Goal: Task Accomplishment & Management: Manage account settings

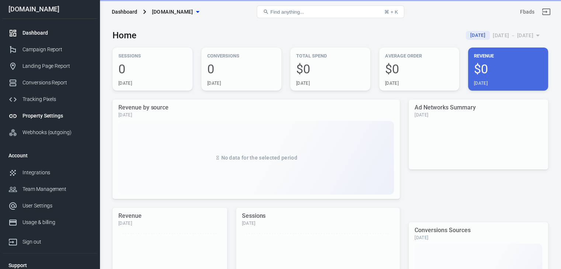
drag, startPoint x: 0, startPoint y: 0, endPoint x: 48, endPoint y: 110, distance: 119.4
click at [48, 110] on link "Property Settings" at bounding box center [50, 116] width 94 height 17
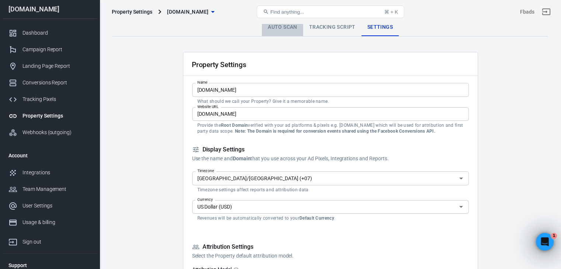
click at [278, 28] on link "Auto Scan" at bounding box center [282, 27] width 41 height 18
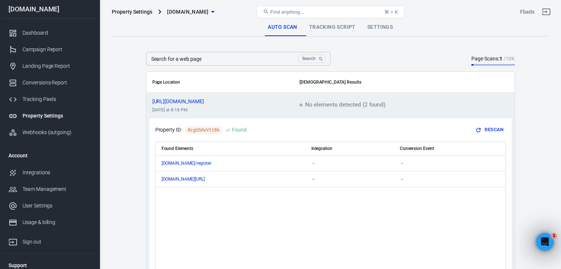
click at [322, 28] on link "Tracking Script" at bounding box center [332, 27] width 58 height 18
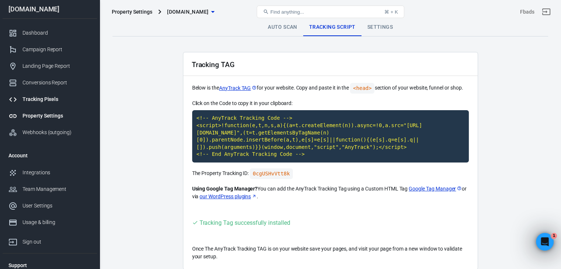
click at [32, 103] on div "Tracking Pixels" at bounding box center [56, 100] width 69 height 8
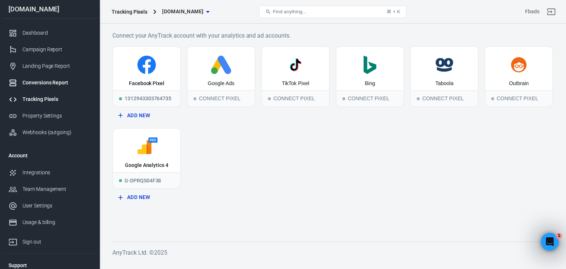
click at [69, 83] on div "Conversions Report" at bounding box center [56, 83] width 69 height 8
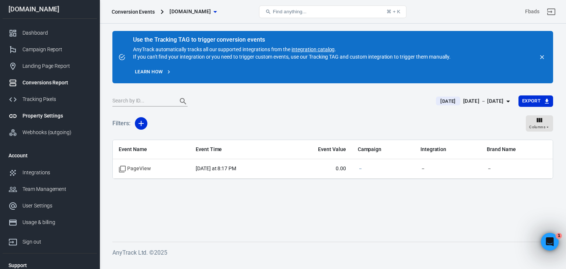
click at [48, 112] on div "Property Settings" at bounding box center [56, 116] width 69 height 8
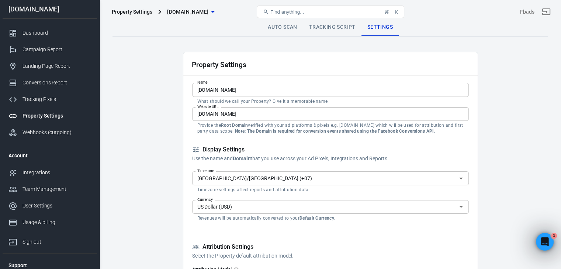
click at [282, 31] on link "Auto Scan" at bounding box center [282, 27] width 41 height 18
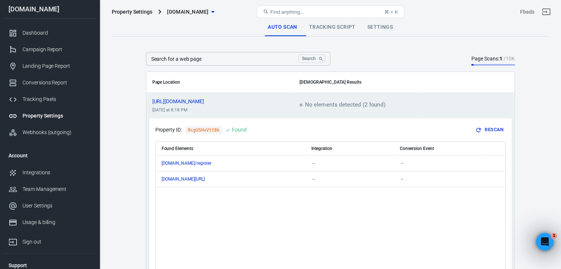
click at [538, 199] on main "Auto Scan Tracking Script Settings Search for a web page Search Search for a we…" at bounding box center [329, 173] width 435 height 311
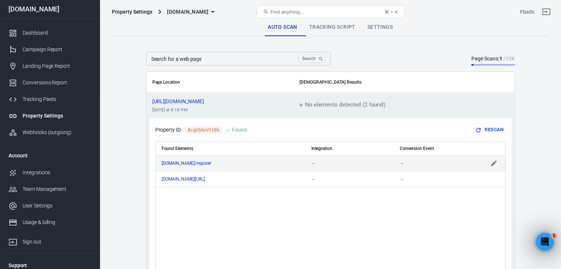
click at [235, 164] on div "[DOMAIN_NAME]/register" at bounding box center [231, 163] width 138 height 5
click at [371, 24] on link "Settings" at bounding box center [379, 27] width 37 height 18
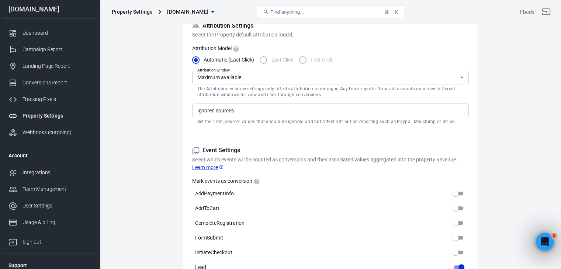
scroll to position [406, 0]
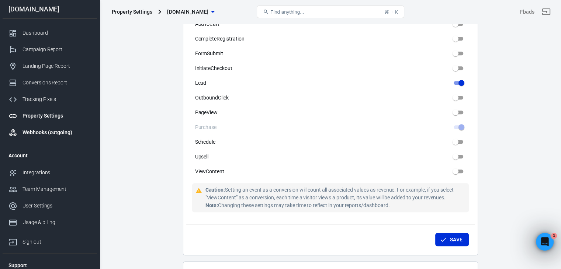
click at [33, 131] on div "Webhooks (outgoing)" at bounding box center [56, 133] width 69 height 8
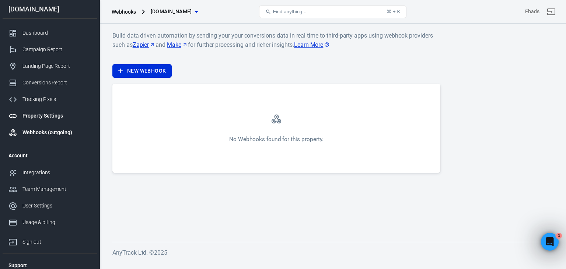
click at [63, 118] on div "Property Settings" at bounding box center [56, 116] width 69 height 8
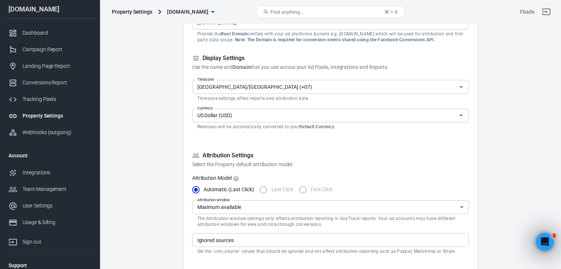
scroll to position [111, 0]
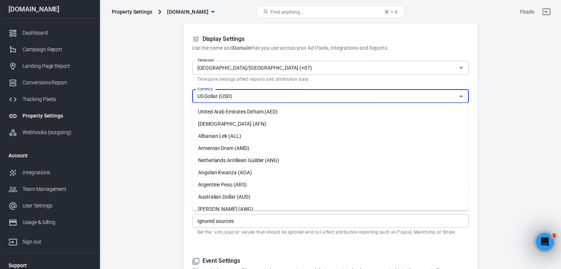
click at [219, 95] on input "US Dollar (USD)" at bounding box center [324, 96] width 260 height 9
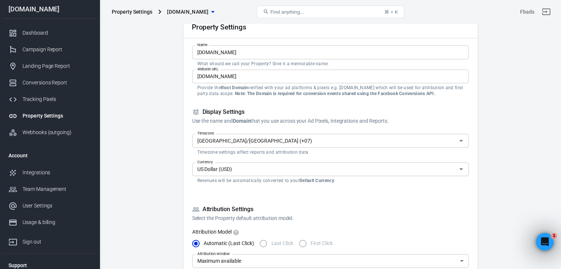
scroll to position [37, 0]
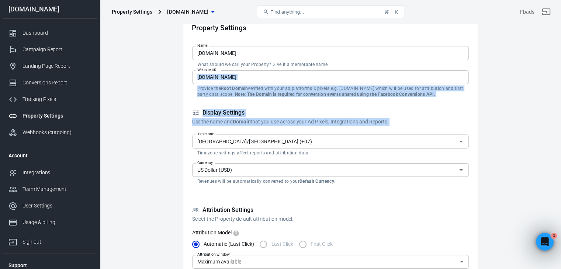
drag, startPoint x: 157, startPoint y: 87, endPoint x: 346, endPoint y: 143, distance: 197.3
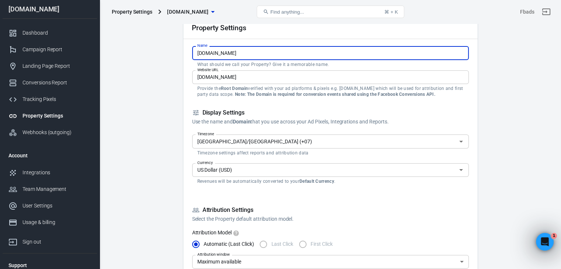
drag, startPoint x: 242, startPoint y: 51, endPoint x: 150, endPoint y: 58, distance: 92.1
paste input "F678"
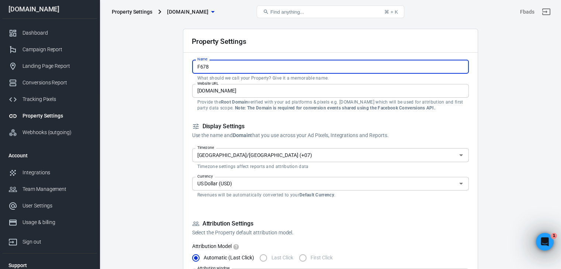
scroll to position [0, 0]
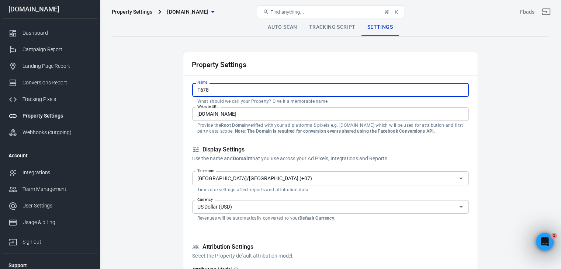
type input "F678"
click at [208, 15] on icon "button" at bounding box center [212, 11] width 9 height 9
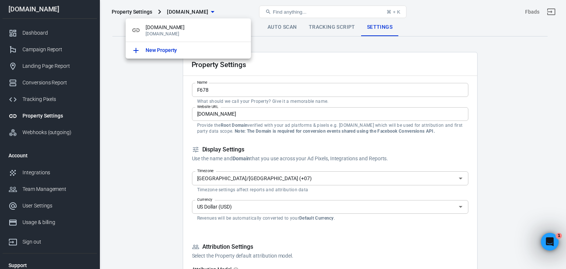
click at [510, 177] on div at bounding box center [283, 134] width 566 height 269
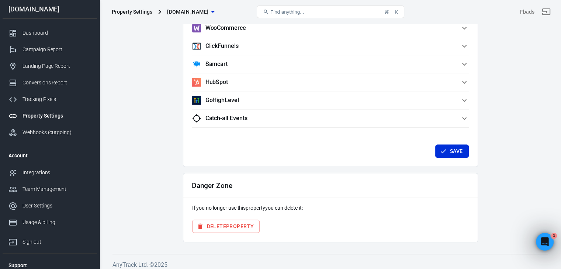
scroll to position [719, 0]
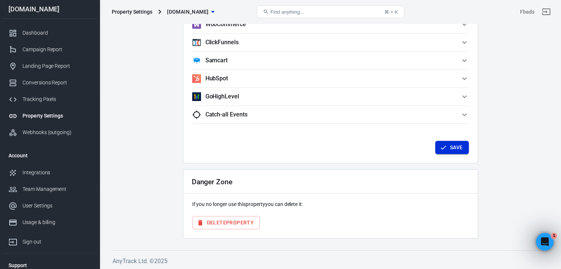
click at [447, 145] on button "Save" at bounding box center [452, 148] width 34 height 14
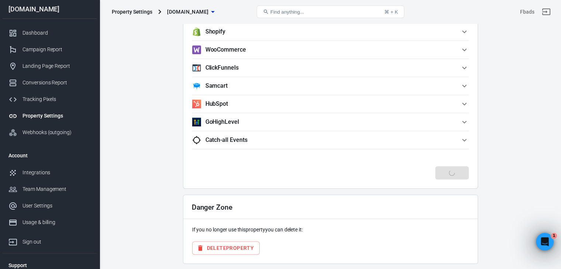
scroll to position [608, 0]
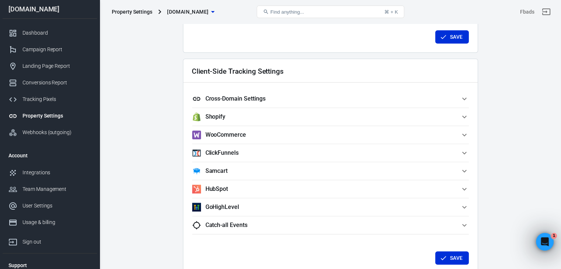
click at [262, 99] on h5 "Cross-Domain Settings" at bounding box center [235, 98] width 60 height 7
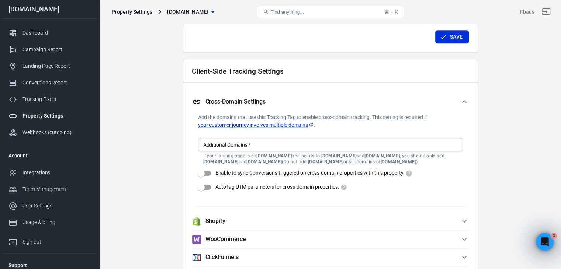
click at [262, 99] on h5 "Cross-Domain Settings" at bounding box center [235, 101] width 60 height 7
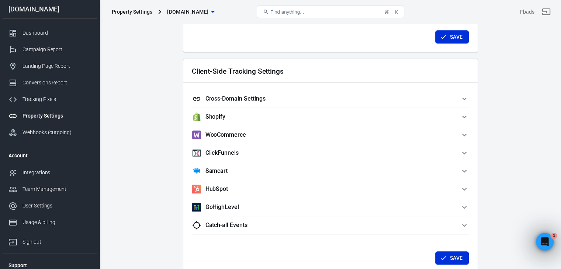
click at [240, 117] on span "Shopify" at bounding box center [326, 116] width 268 height 9
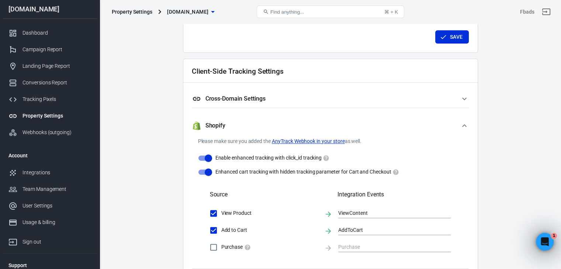
click at [240, 117] on button "Shopify" at bounding box center [330, 126] width 277 height 24
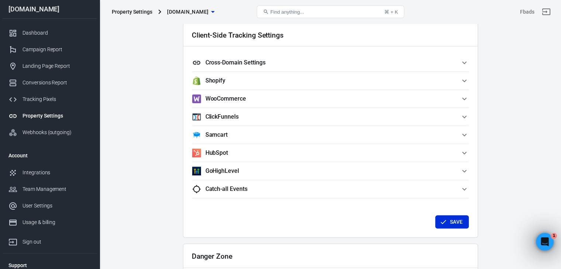
scroll to position [645, 0]
click at [244, 186] on h5 "Catch-all Events" at bounding box center [226, 188] width 42 height 7
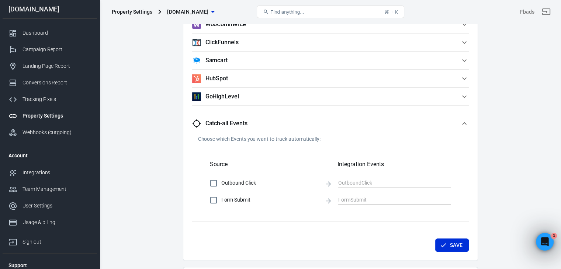
click at [251, 123] on span "Catch-all Events" at bounding box center [326, 123] width 268 height 9
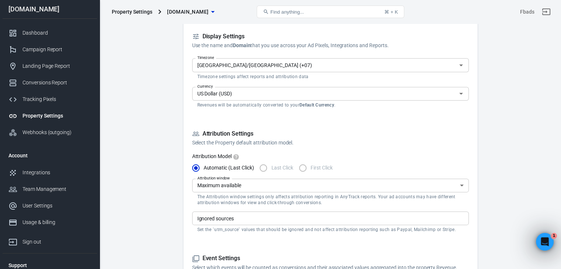
scroll to position [31, 0]
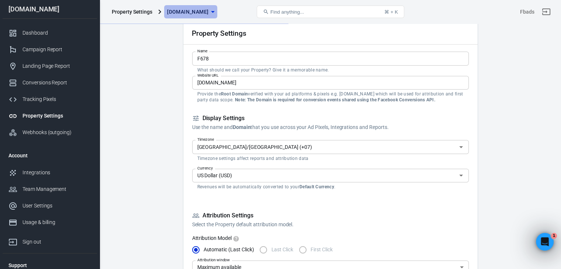
click at [202, 12] on span "gaza47.store" at bounding box center [187, 11] width 41 height 9
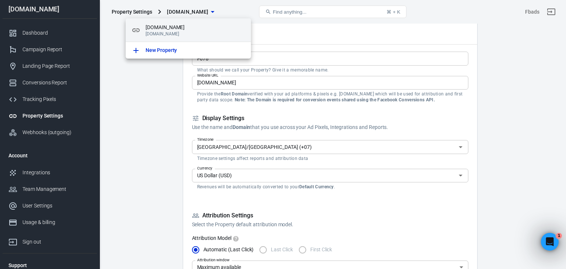
click at [166, 32] on p "gaza47.store" at bounding box center [196, 33] width 100 height 5
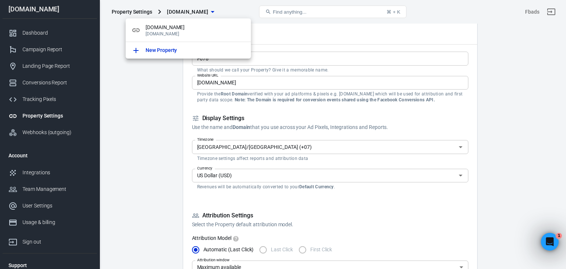
click at [41, 31] on div at bounding box center [283, 134] width 566 height 269
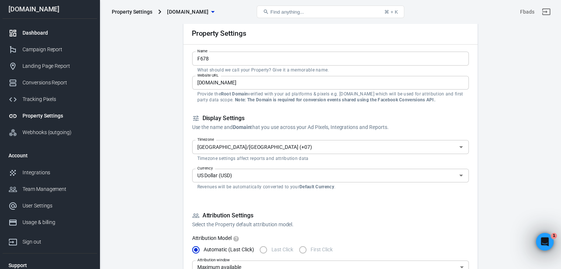
click at [40, 32] on div "Dashboard" at bounding box center [56, 33] width 69 height 8
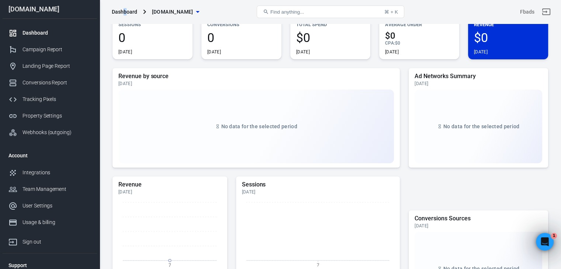
click at [125, 14] on div "Dashboard" at bounding box center [124, 11] width 25 height 7
click at [47, 97] on div "Tracking Pixels" at bounding box center [56, 100] width 69 height 8
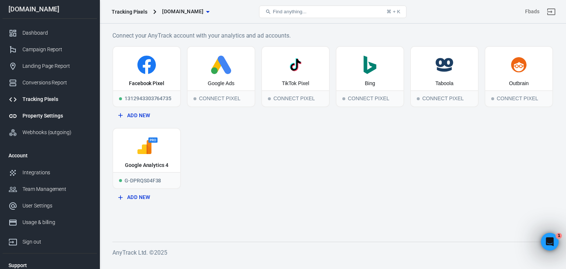
click at [42, 112] on div "Property Settings" at bounding box center [56, 116] width 69 height 8
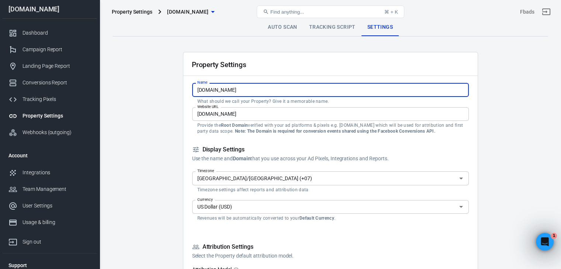
drag, startPoint x: 252, startPoint y: 90, endPoint x: 156, endPoint y: 96, distance: 95.7
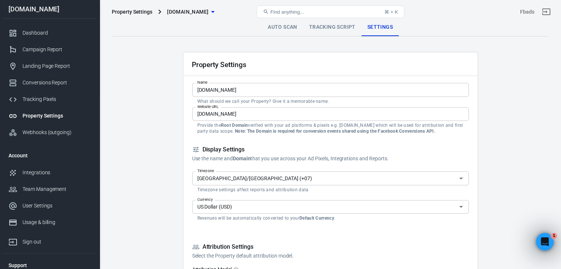
click at [243, 88] on input "gaza47.store" at bounding box center [330, 90] width 277 height 14
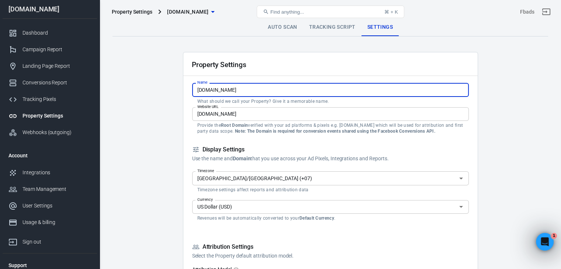
paste input "F678"
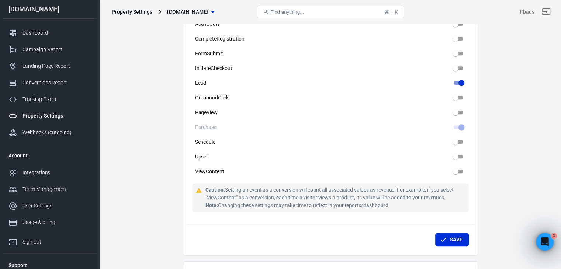
scroll to position [590, 0]
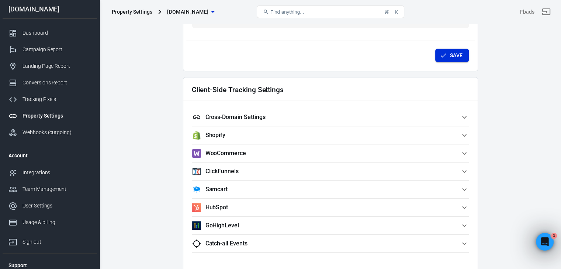
type input "F678"
click at [455, 59] on button "Save" at bounding box center [452, 56] width 34 height 14
click at [49, 35] on div "Dashboard" at bounding box center [56, 33] width 69 height 8
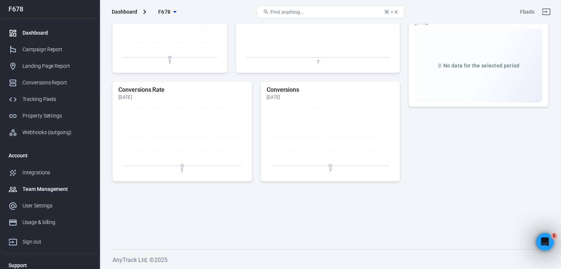
click at [44, 191] on div "Team Management" at bounding box center [56, 189] width 69 height 8
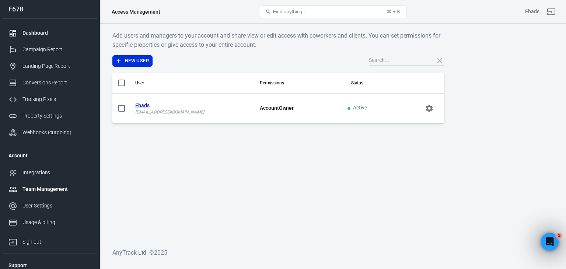
click at [36, 34] on div "Dashboard" at bounding box center [56, 33] width 69 height 8
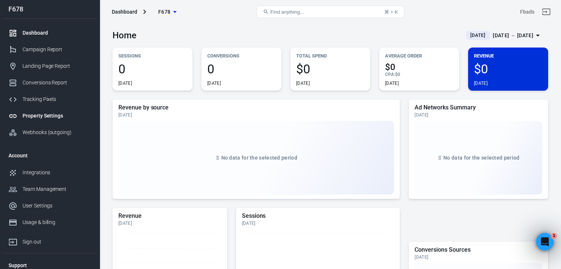
click at [37, 115] on div "Property Settings" at bounding box center [56, 116] width 69 height 8
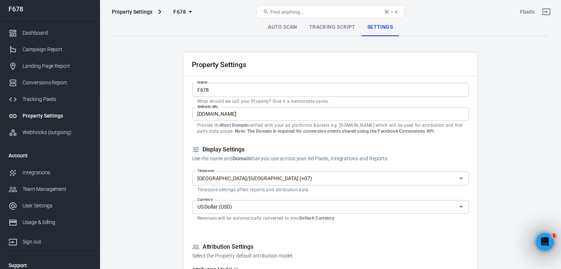
click at [237, 111] on input "gaza47.store" at bounding box center [330, 114] width 277 height 14
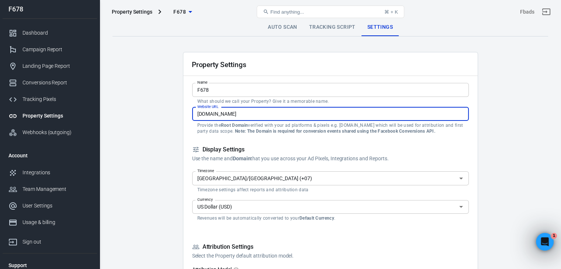
paste input "[URL][DOMAIN_NAME]"
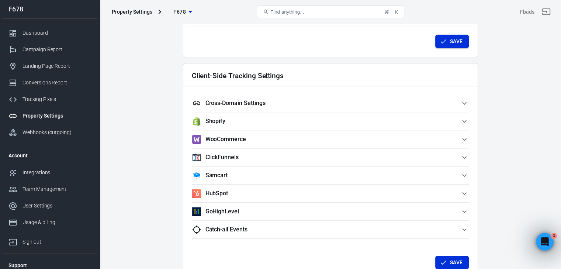
scroll to position [553, 0]
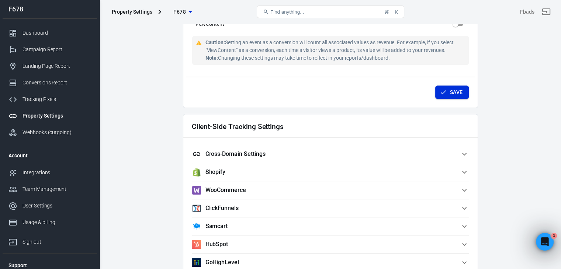
click at [451, 90] on button "Save" at bounding box center [452, 93] width 34 height 14
type input "[DOMAIN_NAME]"
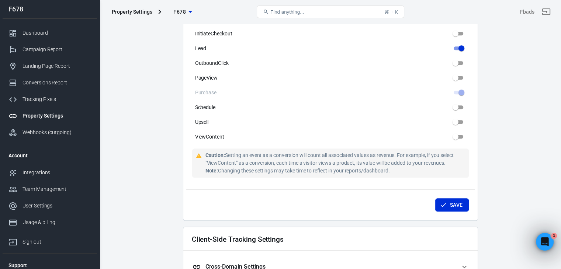
scroll to position [442, 0]
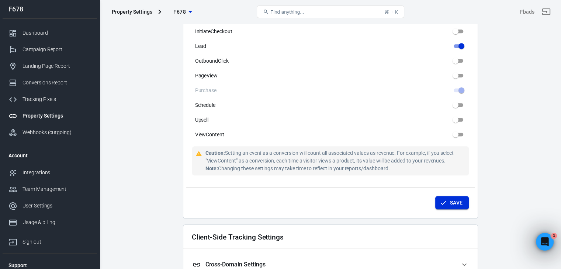
click at [459, 198] on button "Save" at bounding box center [452, 203] width 34 height 14
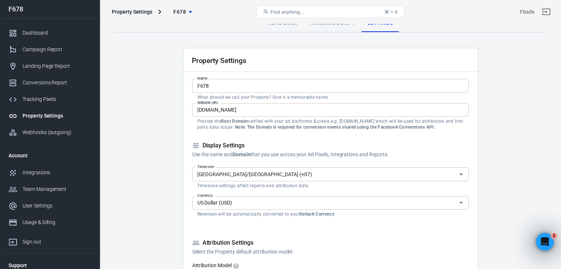
scroll to position [0, 0]
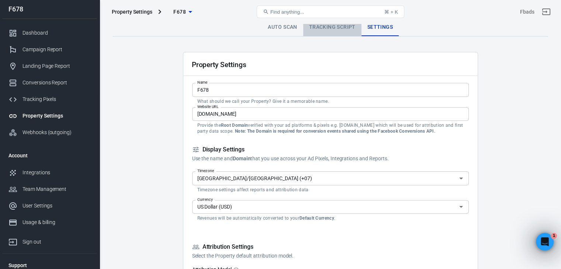
click at [319, 30] on link "Tracking Script" at bounding box center [332, 27] width 58 height 18
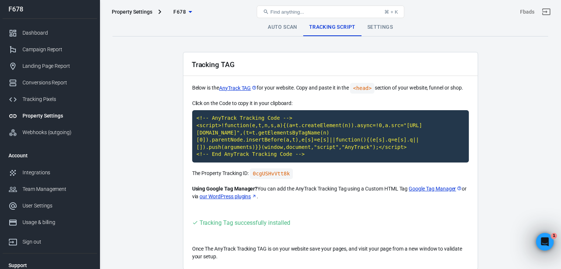
click at [282, 27] on link "Auto Scan" at bounding box center [282, 27] width 41 height 18
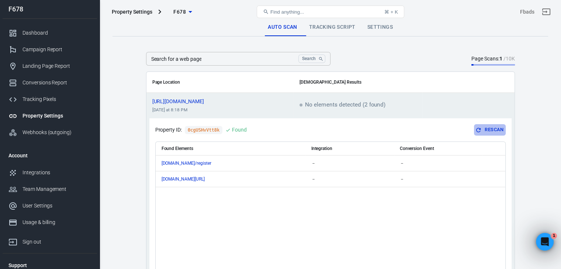
click at [494, 129] on button "Rescan" at bounding box center [489, 129] width 31 height 11
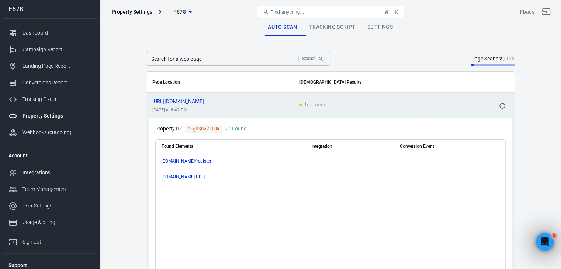
click at [503, 105] on icon "scrollable content" at bounding box center [502, 105] width 9 height 9
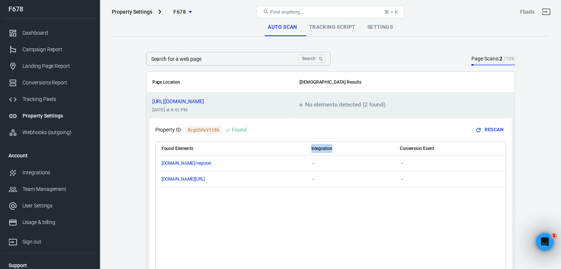
drag, startPoint x: 339, startPoint y: 146, endPoint x: 308, endPoint y: 146, distance: 31.0
click at [308, 146] on th "Integration" at bounding box center [349, 149] width 88 height 14
drag, startPoint x: 323, startPoint y: 147, endPoint x: 46, endPoint y: 174, distance: 278.9
click at [46, 174] on div "Integrations" at bounding box center [56, 173] width 69 height 8
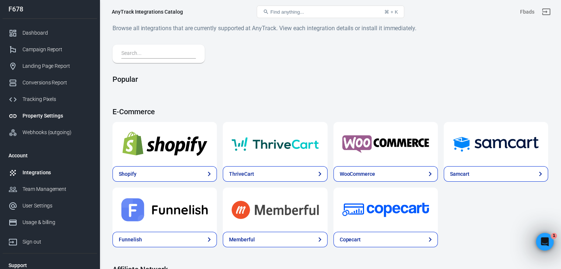
click at [35, 116] on div "Property Settings" at bounding box center [56, 116] width 69 height 8
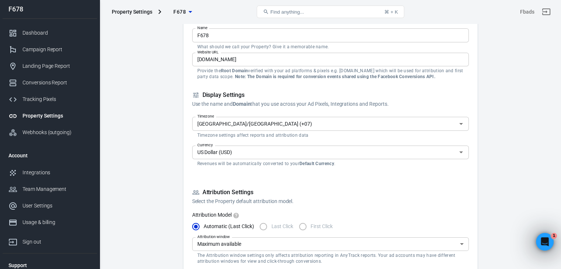
scroll to position [147, 0]
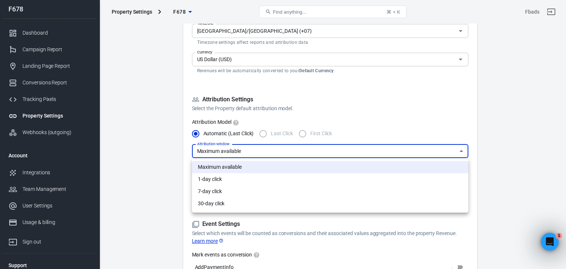
click at [157, 176] on div at bounding box center [283, 134] width 566 height 269
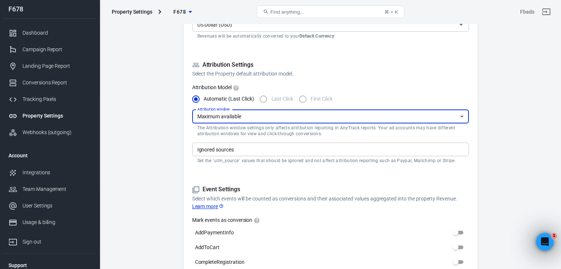
scroll to position [184, 0]
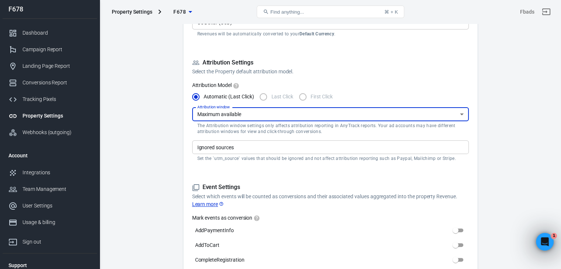
click at [253, 149] on input "Ignored sources" at bounding box center [329, 147] width 271 height 9
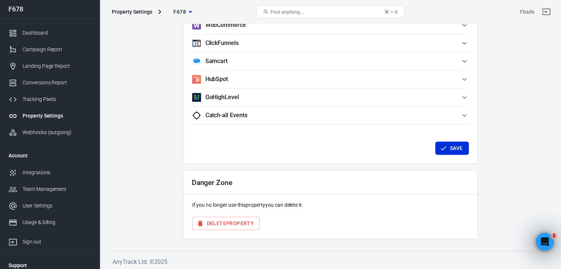
scroll to position [719, 0]
click at [37, 112] on div "Property Settings" at bounding box center [56, 116] width 69 height 8
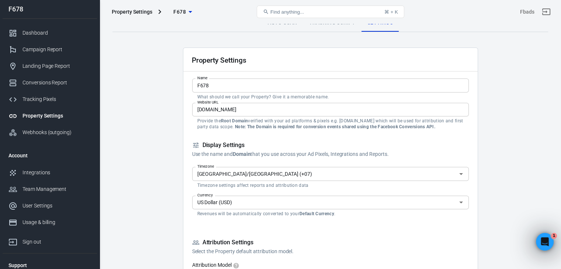
scroll to position [0, 0]
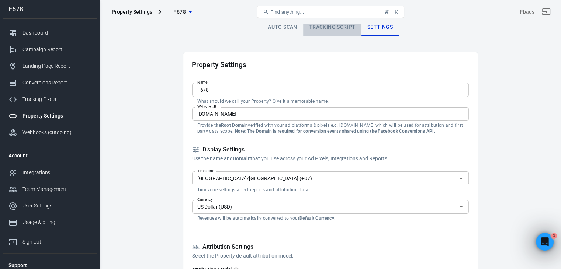
click at [333, 29] on link "Tracking Script" at bounding box center [332, 27] width 58 height 18
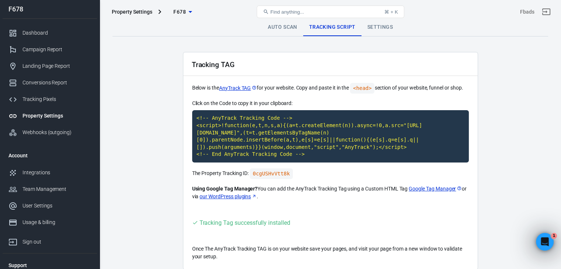
click at [276, 30] on link "Auto Scan" at bounding box center [282, 27] width 41 height 18
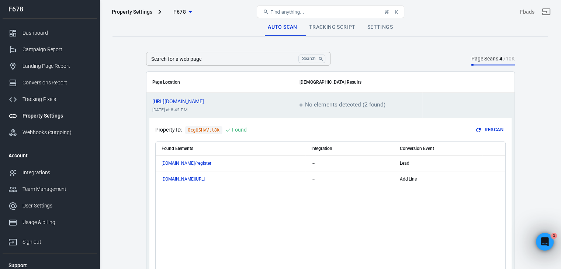
click at [500, 130] on button "Rescan" at bounding box center [489, 129] width 31 height 11
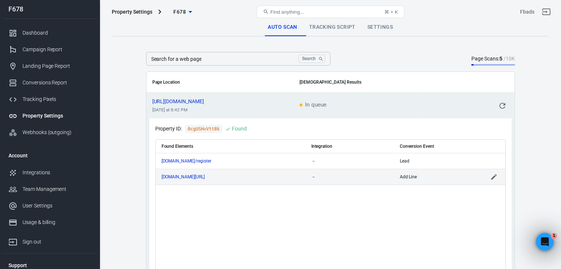
click at [422, 174] on div "Add Line" at bounding box center [438, 176] width 77 height 5
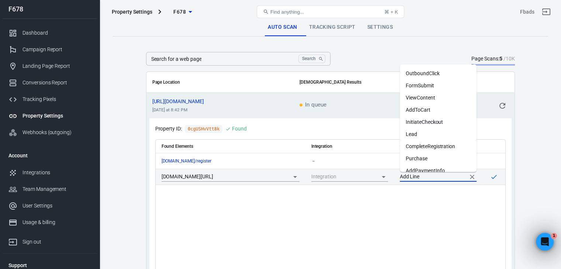
click at [418, 177] on input "Add Line" at bounding box center [433, 176] width 66 height 9
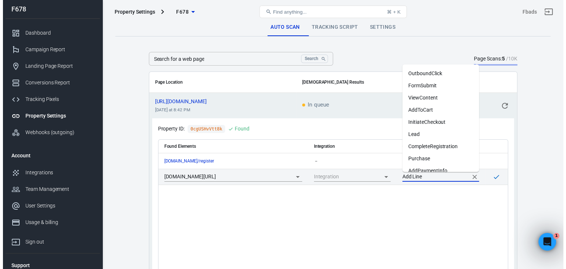
scroll to position [41, 0]
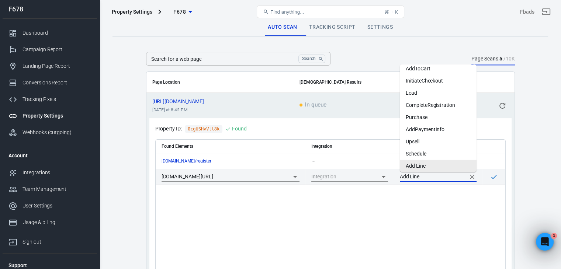
click at [416, 210] on div "Found Elements Integration Conversion Event www.fast678.vip/register － Lead lin…" at bounding box center [331, 219] width 350 height 159
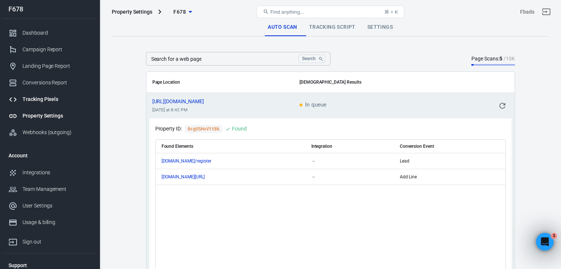
click at [50, 101] on div "Tracking Pixels" at bounding box center [56, 100] width 69 height 8
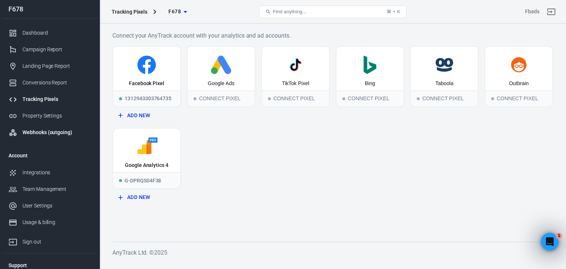
click at [47, 129] on div "Webhooks (outgoing)" at bounding box center [56, 133] width 69 height 8
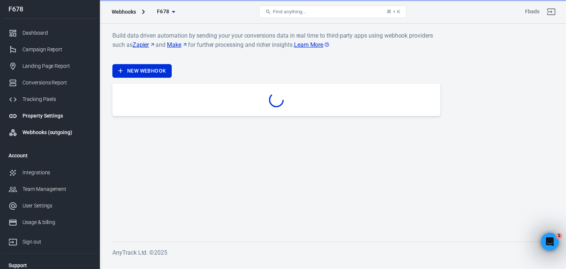
click at [71, 118] on div "Property Settings" at bounding box center [56, 116] width 69 height 8
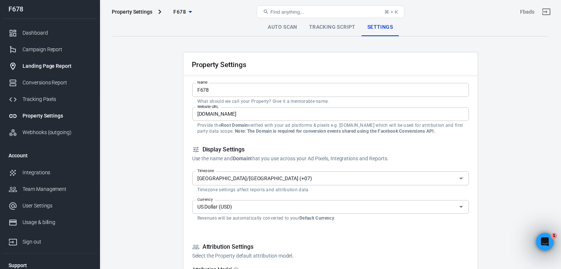
click at [51, 67] on div "Landing Page Report" at bounding box center [56, 66] width 69 height 8
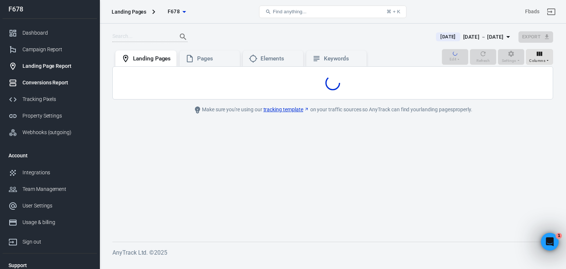
click at [43, 81] on div "Conversions Report" at bounding box center [56, 83] width 69 height 8
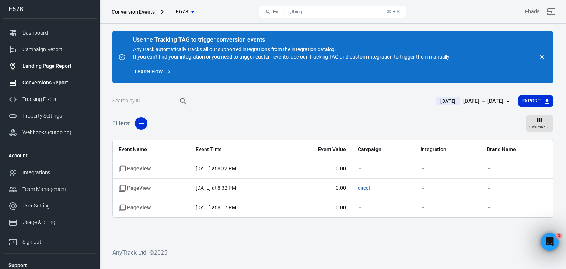
click at [63, 65] on div "Landing Page Report" at bounding box center [56, 66] width 69 height 8
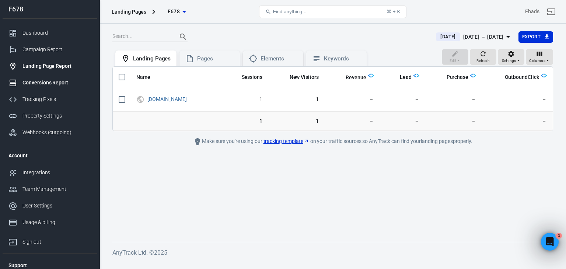
click at [65, 86] on div "Conversions Report" at bounding box center [56, 83] width 69 height 8
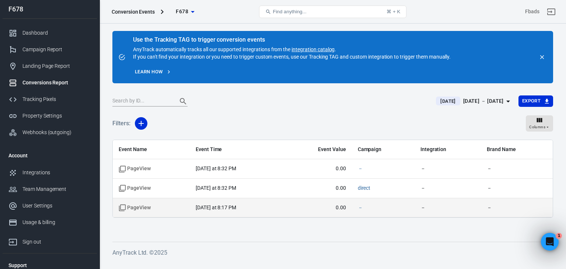
click at [170, 207] on span "PageView" at bounding box center [151, 207] width 65 height 7
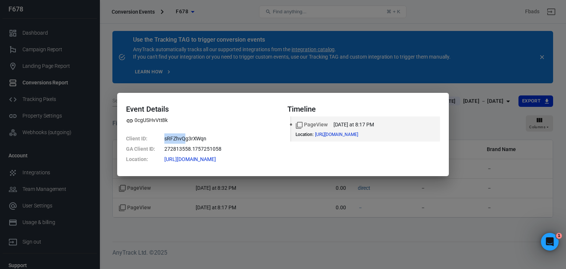
drag, startPoint x: 161, startPoint y: 138, endPoint x: 197, endPoint y: 138, distance: 36.1
click at [195, 138] on dl "Client ID : sRFZhvQg3rXWqn GA Client ID : 272813558.1757251058 Location : https…" at bounding box center [202, 148] width 153 height 31
click at [217, 137] on dd "sRFZhvQg3rXWqn" at bounding box center [221, 138] width 114 height 10
click at [226, 156] on link at bounding box center [226, 159] width 6 height 6
click at [227, 147] on dd "272813558.1757251058" at bounding box center [221, 149] width 114 height 10
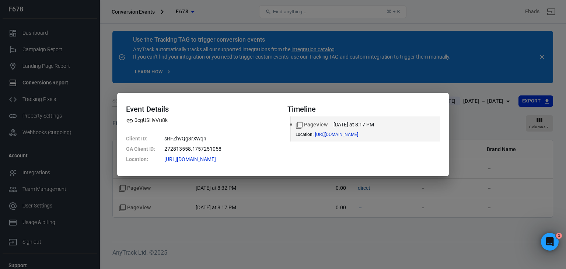
click at [252, 208] on div "Event Details 0cgUSHvVtt8k Client ID : sRFZhvQg3rXWqn GA Client ID : 272813558.…" at bounding box center [283, 134] width 566 height 269
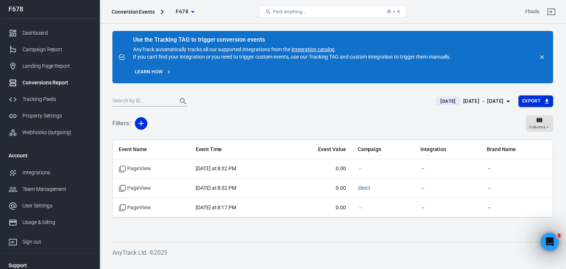
click at [541, 98] on button "Export" at bounding box center [536, 101] width 35 height 11
click at [514, 128] on li "JSON" at bounding box center [526, 128] width 55 height 12
drag, startPoint x: 110, startPoint y: 11, endPoint x: 74, endPoint y: 71, distance: 69.8
click at [156, 11] on div "Conversion Events F678" at bounding box center [182, 12] width 147 height 18
copy div "Conversion Events F678"
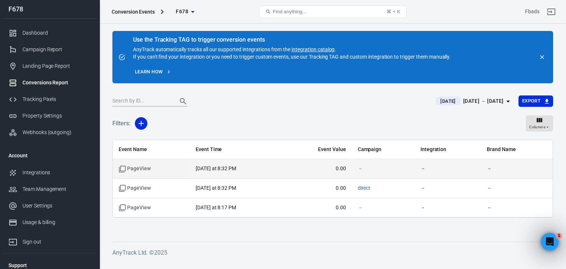
click at [145, 169] on span "PageView" at bounding box center [135, 168] width 32 height 7
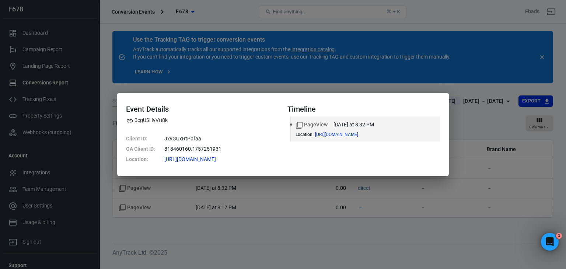
click at [448, 104] on div "Event Details 0cgUSHvVtt8k Client ID : JxvGUxRtP0llaa GA Client ID : 818460160.…" at bounding box center [283, 134] width 332 height 83
click at [468, 112] on div "Event Details 0cgUSHvVtt8k Client ID : JxvGUxRtP0llaa GA Client ID : 818460160.…" at bounding box center [283, 134] width 566 height 269
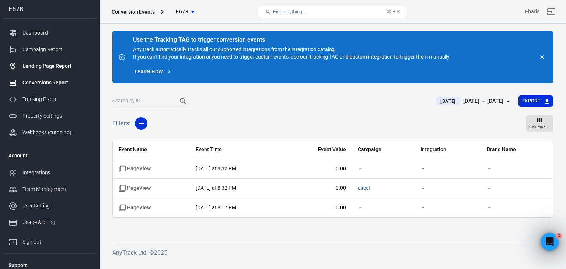
click at [69, 66] on div "Landing Page Report" at bounding box center [56, 66] width 69 height 8
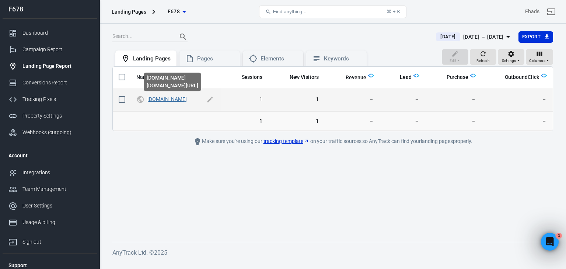
click at [171, 99] on link "[DOMAIN_NAME]" at bounding box center [166, 99] width 39 height 6
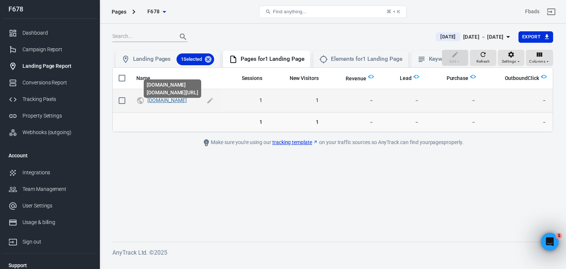
click at [166, 103] on link "[DOMAIN_NAME]" at bounding box center [166, 100] width 39 height 6
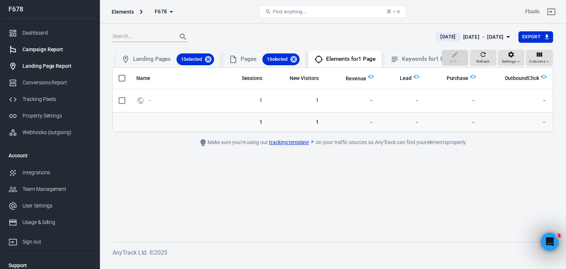
click at [55, 51] on div "Campaign Report" at bounding box center [56, 50] width 69 height 8
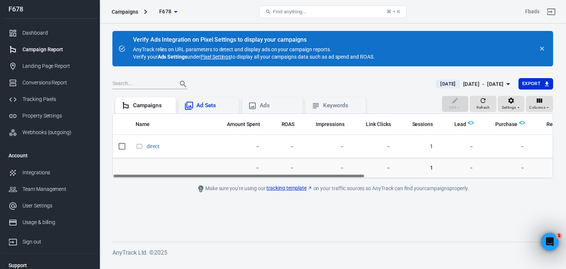
click at [190, 107] on icon at bounding box center [189, 106] width 8 height 8
click at [258, 105] on div "Ads" at bounding box center [272, 105] width 49 height 9
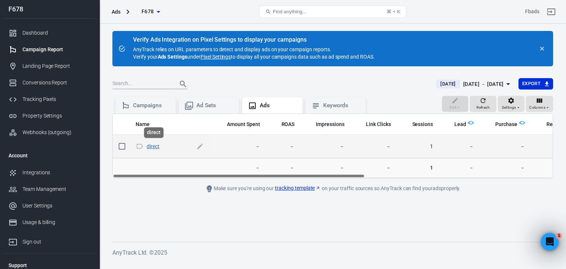
click at [153, 145] on link "direct" at bounding box center [153, 146] width 13 height 6
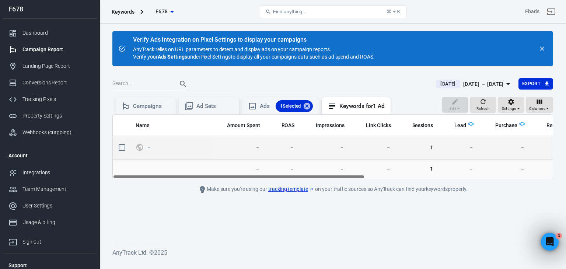
drag, startPoint x: 348, startPoint y: 176, endPoint x: 285, endPoint y: 155, distance: 66.6
click at [296, 181] on main "Verify Ads Integration on Pixel Settings to display your campaigns AnyTrack rel…" at bounding box center [332, 130] width 441 height 199
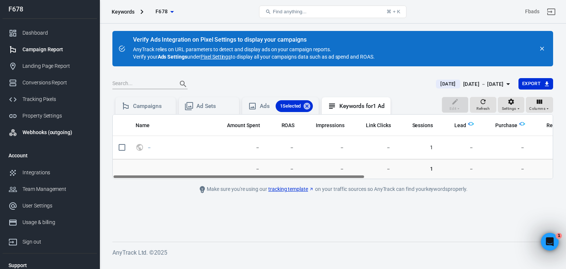
click at [46, 135] on div "Webhooks (outgoing)" at bounding box center [56, 133] width 69 height 8
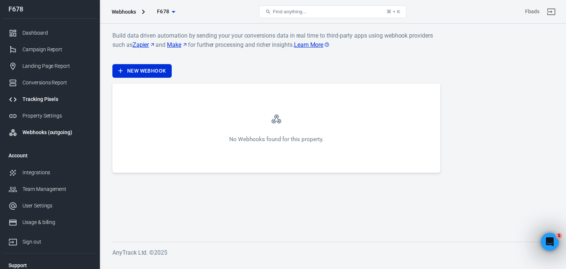
click at [63, 94] on link "Tracking Pixels" at bounding box center [50, 99] width 94 height 17
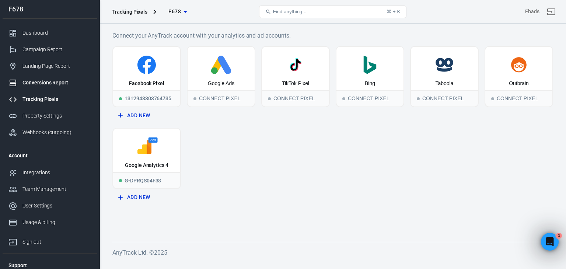
click at [58, 76] on link "Conversions Report" at bounding box center [50, 82] width 94 height 17
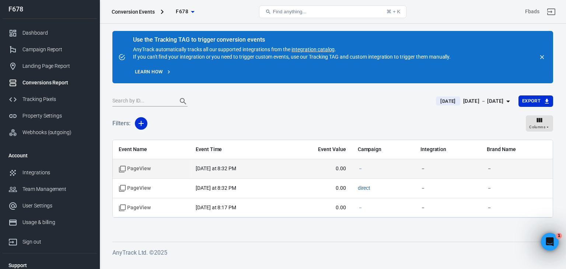
click at [211, 166] on time "today at 8:32 PM" at bounding box center [216, 169] width 41 height 6
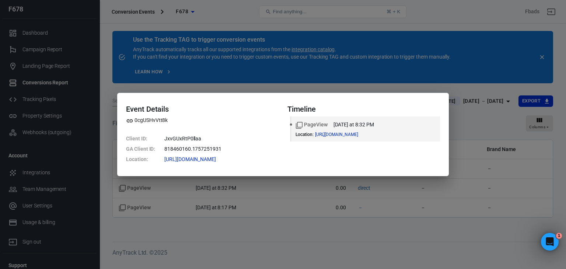
click at [216, 217] on div "Event Details 0cgUSHvVtt8k Client ID : JxvGUxRtP0llaa GA Client ID : 818460160.…" at bounding box center [283, 134] width 566 height 269
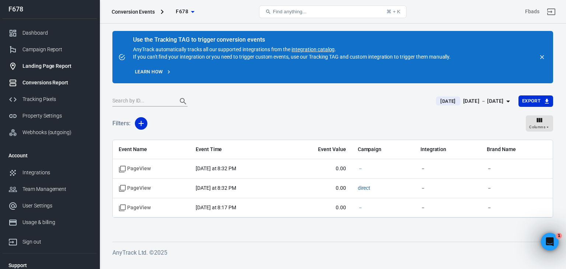
click at [39, 63] on div "Landing Page Report" at bounding box center [56, 66] width 69 height 8
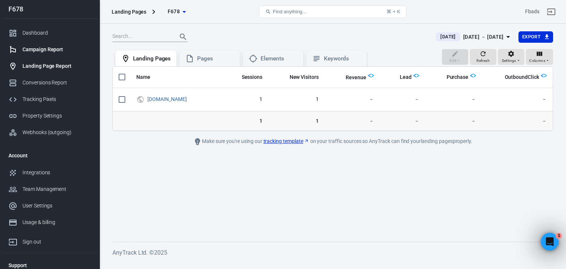
click at [58, 49] on div "Campaign Report" at bounding box center [56, 50] width 69 height 8
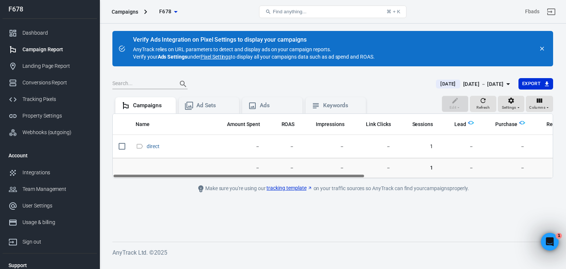
click at [219, 56] on link "Pixel Settings" at bounding box center [216, 56] width 30 height 7
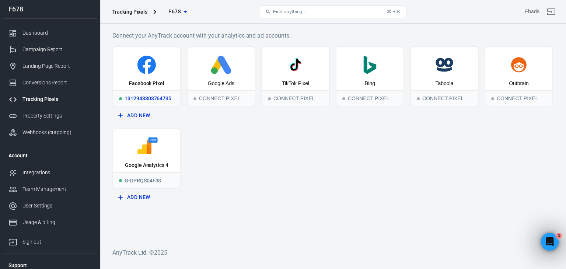
click at [166, 71] on icon at bounding box center [146, 65] width 61 height 18
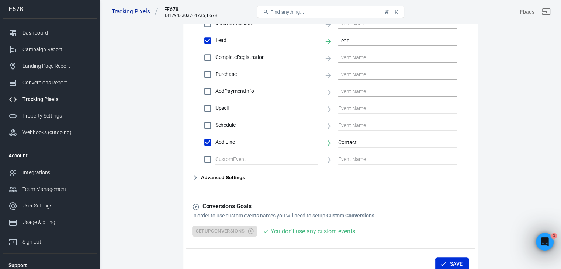
scroll to position [369, 0]
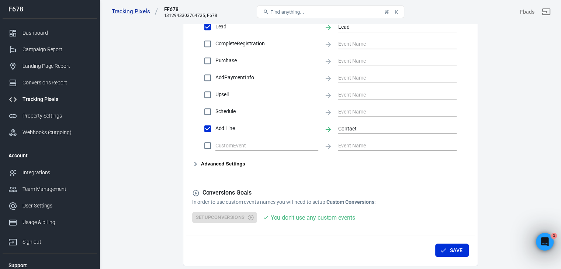
click at [48, 54] on link "Campaign Report" at bounding box center [50, 49] width 94 height 17
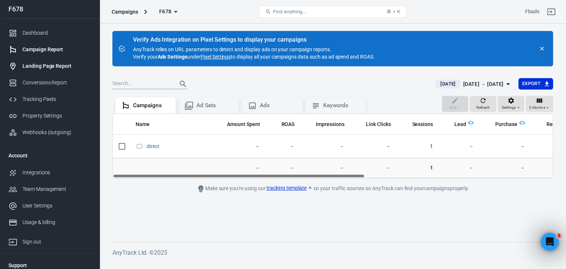
click at [46, 65] on div "Landing Page Report" at bounding box center [56, 66] width 69 height 8
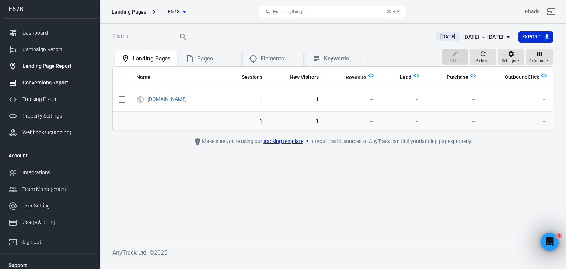
click at [69, 85] on div "Conversions Report" at bounding box center [56, 83] width 69 height 8
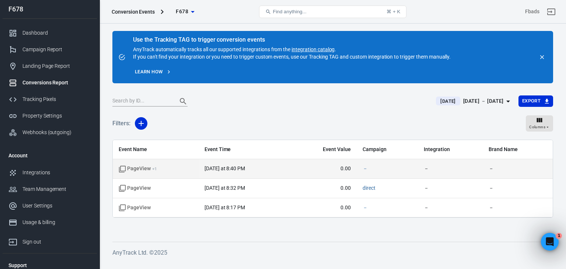
click at [183, 168] on span "PageView + 1" at bounding box center [156, 168] width 74 height 7
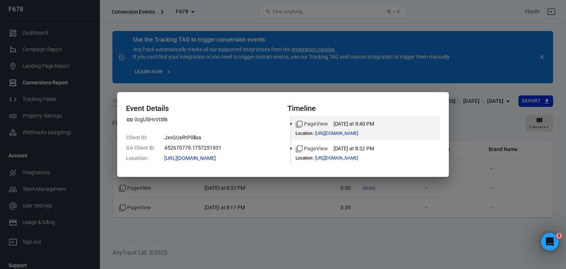
click at [280, 228] on div "Event Details 0cgUSHvVtt8k Client ID : JxvGUxRtP0llaa GA Client ID : 452670779.…" at bounding box center [283, 134] width 566 height 269
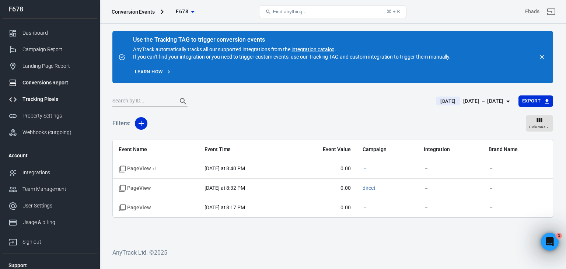
click at [62, 101] on div "Tracking Pixels" at bounding box center [56, 100] width 69 height 8
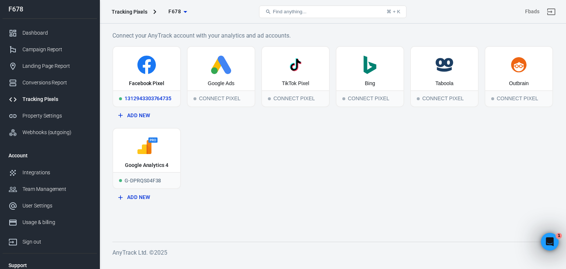
click at [155, 74] on div "Facebook Pixel" at bounding box center [146, 69] width 67 height 44
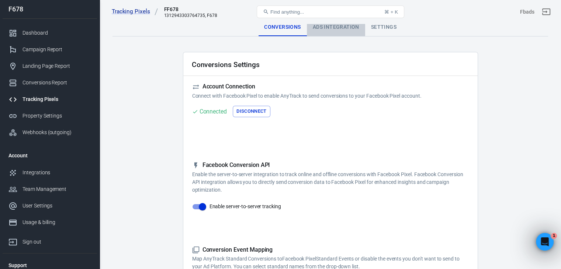
click at [334, 27] on div "Ads Integration" at bounding box center [336, 27] width 58 height 18
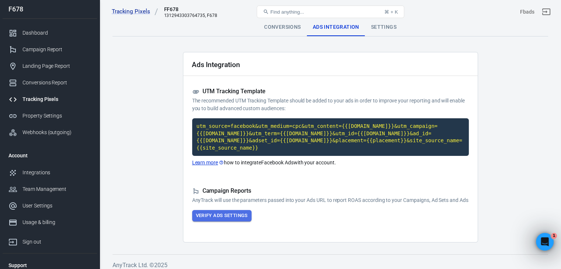
click at [244, 218] on button "Verify Ads Settings" at bounding box center [221, 215] width 59 height 11
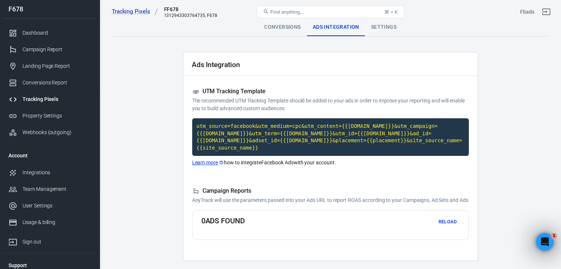
click at [444, 224] on button "Reload" at bounding box center [448, 221] width 24 height 11
click at [385, 28] on div "Settings" at bounding box center [383, 27] width 37 height 18
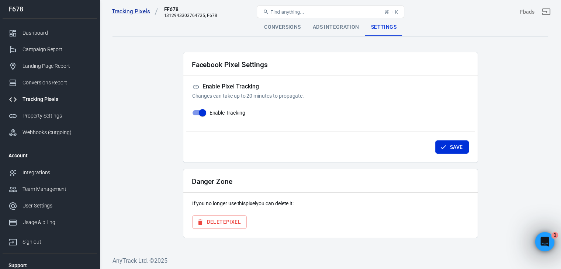
click at [548, 236] on div "Open Intercom Messenger" at bounding box center [543, 241] width 24 height 24
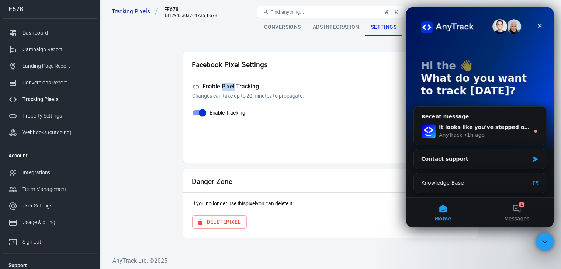
drag, startPoint x: 233, startPoint y: 85, endPoint x: 222, endPoint y: 84, distance: 11.4
click at [222, 84] on h5 "Enable Pixel Tracking" at bounding box center [330, 87] width 277 height 8
copy h5 "Pixel"
click at [521, 204] on button "1 Messages" at bounding box center [517, 212] width 74 height 29
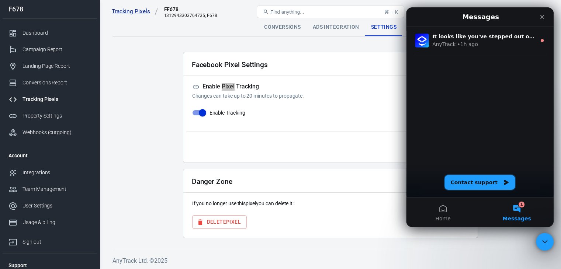
click at [482, 184] on button "Contact support" at bounding box center [479, 182] width 70 height 15
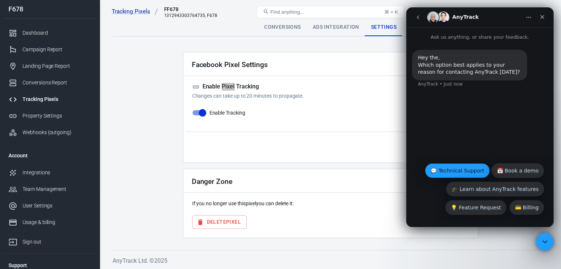
click at [459, 167] on button "💬 Technical Support" at bounding box center [457, 170] width 65 height 15
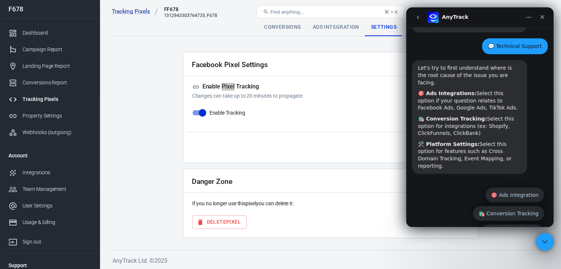
scroll to position [58, 0]
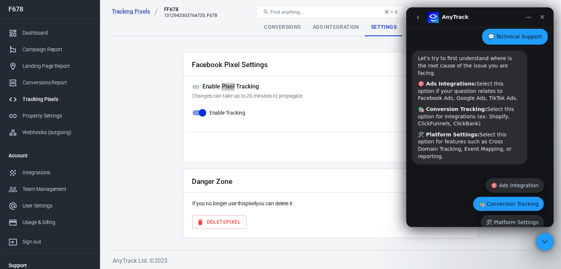
click at [517, 197] on button "🛍️ Conversion Tracking" at bounding box center [508, 204] width 71 height 15
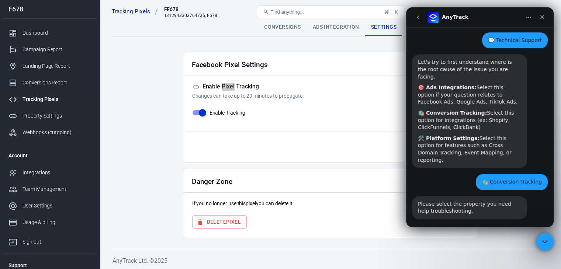
scroll to position [73, 0]
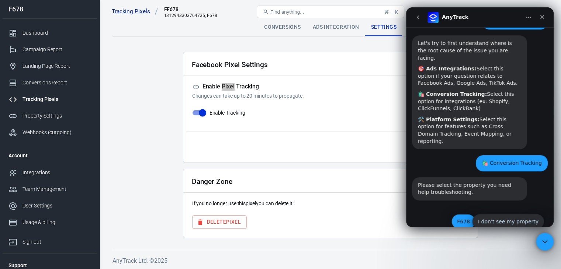
click at [457, 214] on button "F678" at bounding box center [463, 221] width 24 height 15
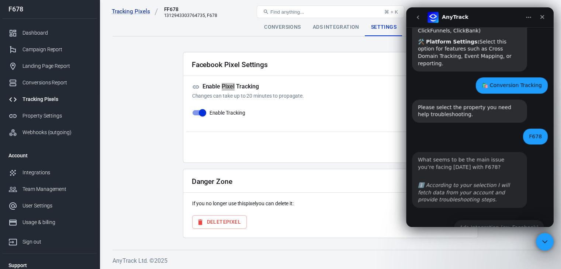
scroll to position [174, 0]
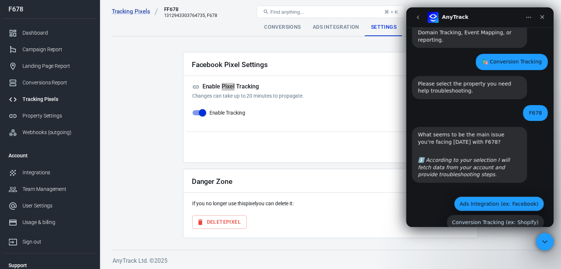
click at [482, 197] on button "Ads Integration (ex: Facebook)" at bounding box center [499, 204] width 90 height 15
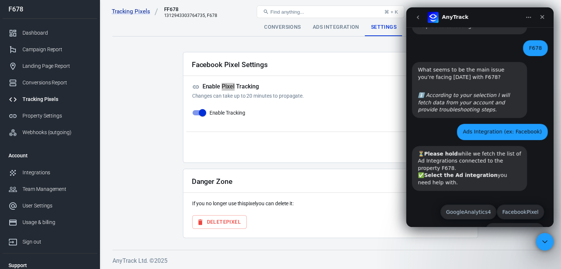
scroll to position [240, 0]
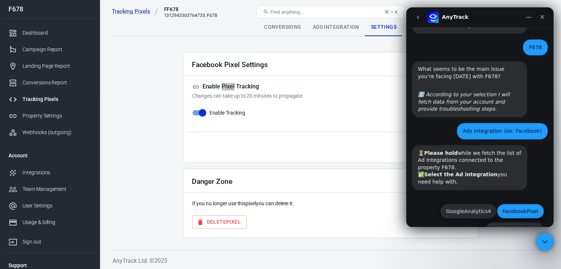
click at [531, 204] on button "FacebookPixel" at bounding box center [520, 211] width 47 height 15
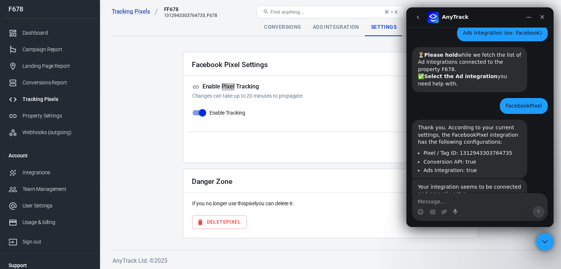
scroll to position [364, 0]
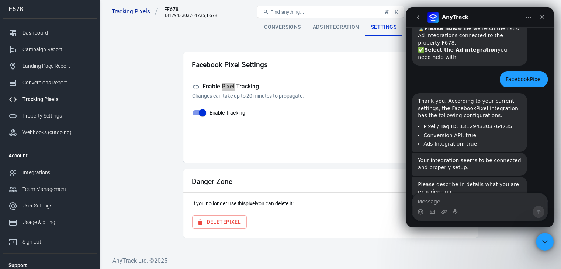
click at [474, 203] on textarea "Message…" at bounding box center [479, 200] width 135 height 13
type textarea "Pixel test event ทดสอบได้ไหม"
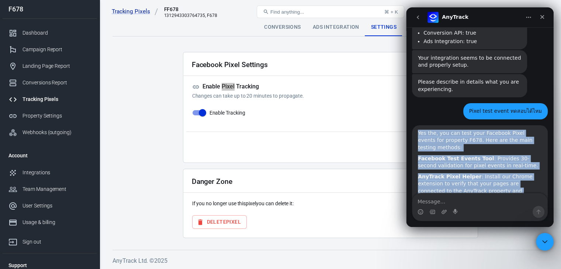
scroll to position [428, 0]
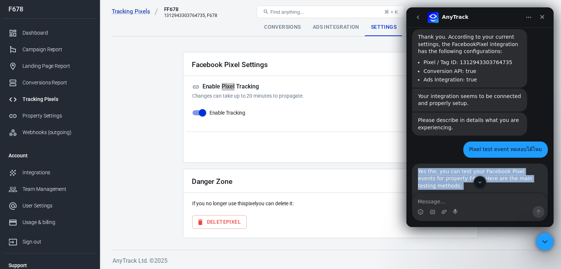
drag, startPoint x: 473, startPoint y: 164, endPoint x: 418, endPoint y: 150, distance: 56.6
click at [418, 168] on div "Yes the, you can test your Facebook Pixel events for property F678. Here are th…" at bounding box center [480, 240] width 124 height 145
copy div "Yes the, you can test your Facebook Pixel events for property F678. Here are th…"
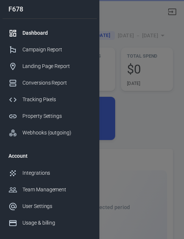
drag, startPoint x: 0, startPoint y: 0, endPoint x: 138, endPoint y: 55, distance: 148.6
click at [137, 67] on div at bounding box center [92, 119] width 184 height 239
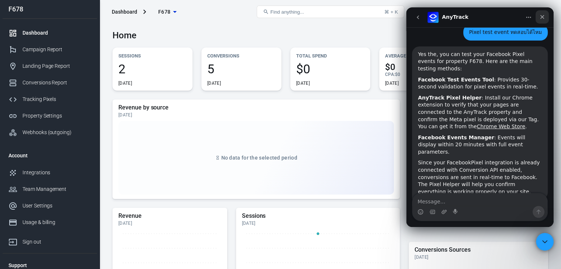
scroll to position [548, 0]
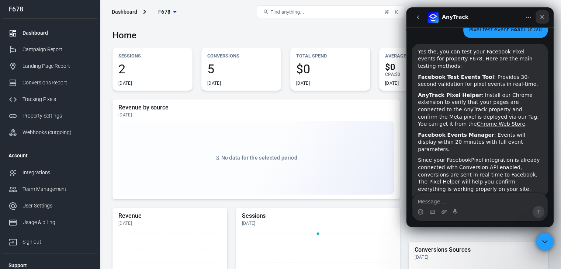
click at [184, 17] on icon "Close" at bounding box center [542, 17] width 4 height 4
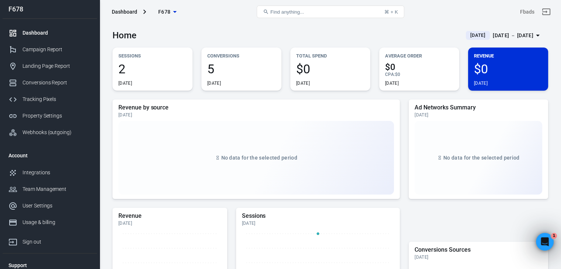
scroll to position [548, 0]
click at [184, 59] on p "Conversions" at bounding box center [241, 56] width 68 height 8
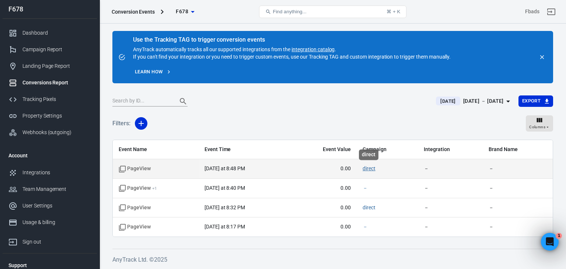
click at [184, 170] on link "direct" at bounding box center [369, 169] width 13 height 6
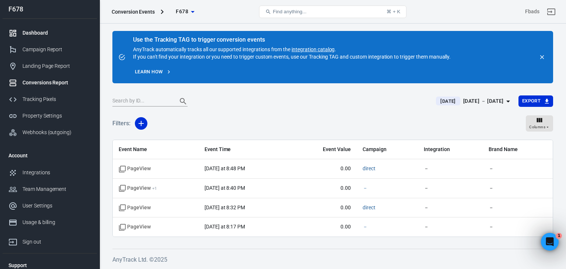
click at [48, 30] on div "Dashboard" at bounding box center [56, 33] width 69 height 8
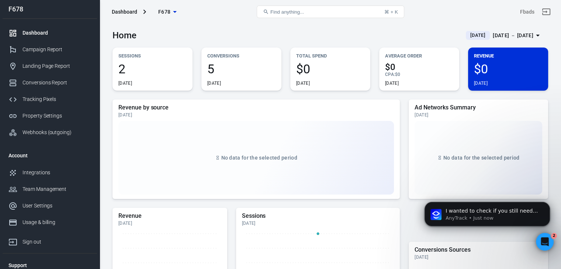
scroll to position [615, 0]
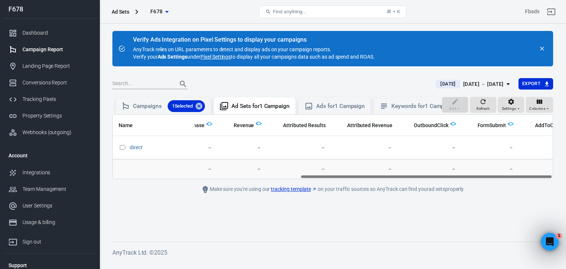
scroll to position [0, 327]
drag, startPoint x: 309, startPoint y: 183, endPoint x: 527, endPoint y: 190, distance: 217.3
click at [530, 193] on main "Verify Ads Integration on Pixel Settings to display your campaigns AnyTrack rel…" at bounding box center [332, 130] width 441 height 199
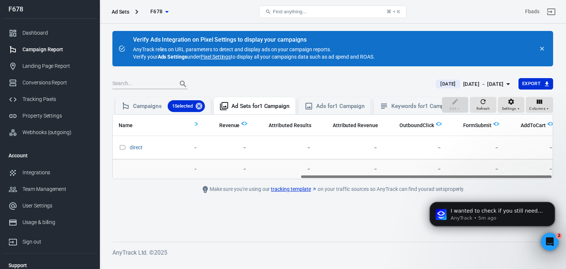
scroll to position [0, 0]
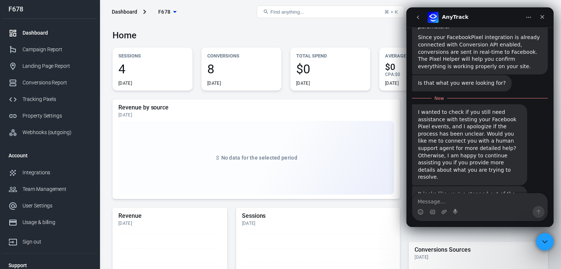
scroll to position [670, 0]
click at [539, 17] on icon "Close" at bounding box center [542, 17] width 6 height 6
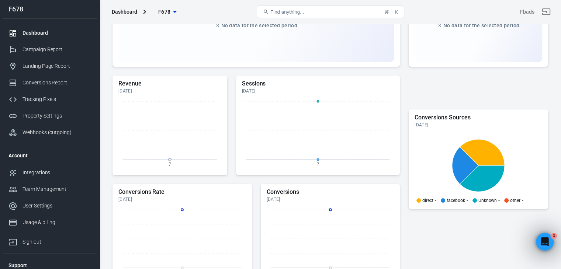
scroll to position [184, 0]
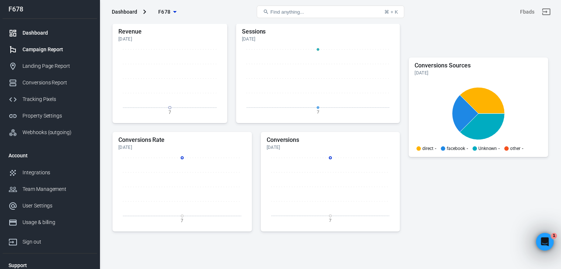
click at [56, 50] on div "Campaign Report" at bounding box center [56, 50] width 69 height 8
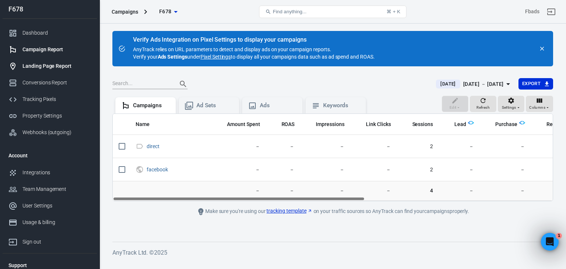
click at [47, 64] on div "Landing Page Report" at bounding box center [56, 66] width 69 height 8
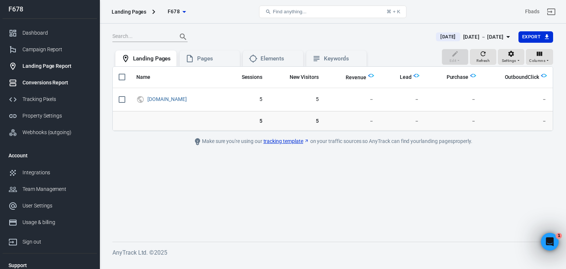
click at [45, 80] on div "Conversions Report" at bounding box center [56, 83] width 69 height 8
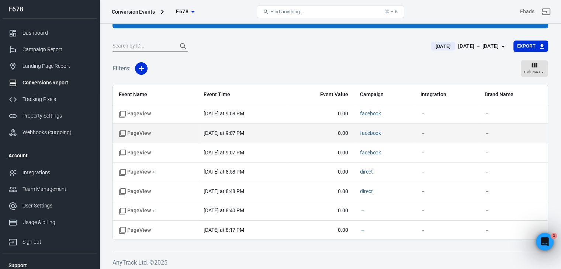
scroll to position [58, 0]
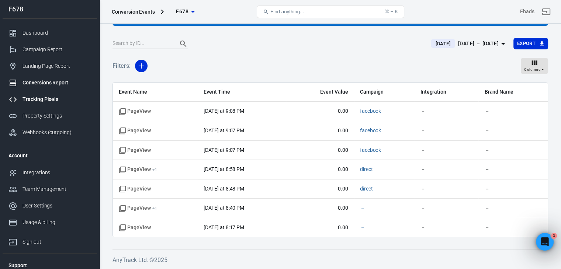
click at [44, 97] on div "Tracking Pixels" at bounding box center [56, 100] width 69 height 8
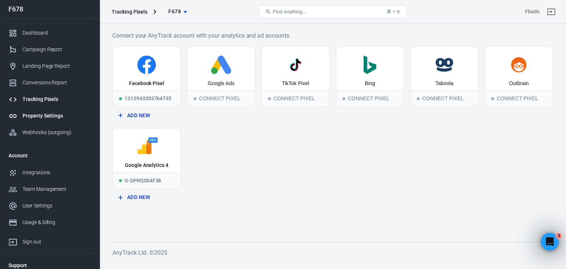
click at [59, 113] on div "Property Settings" at bounding box center [56, 116] width 69 height 8
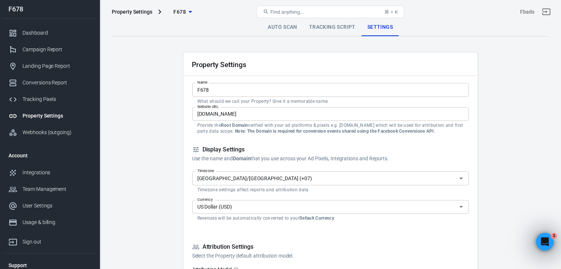
click at [330, 28] on link "Tracking Script" at bounding box center [332, 27] width 58 height 18
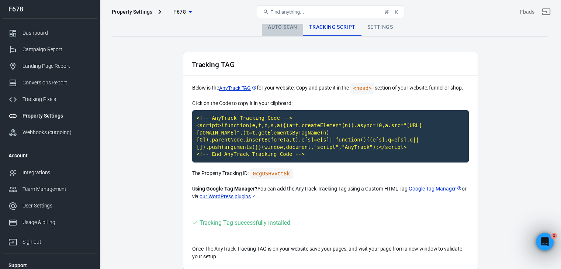
click at [281, 31] on link "Auto Scan" at bounding box center [282, 27] width 41 height 18
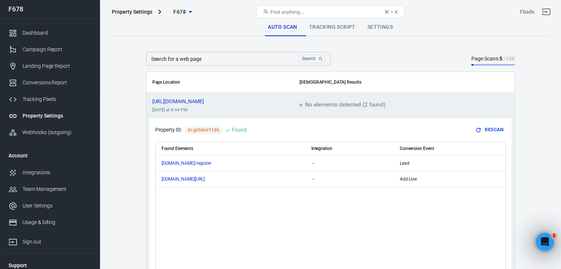
click at [381, 28] on link "Settings" at bounding box center [379, 27] width 37 height 18
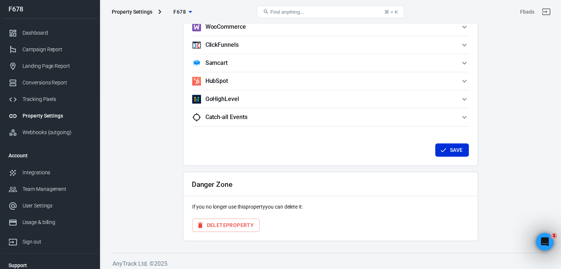
scroll to position [734, 0]
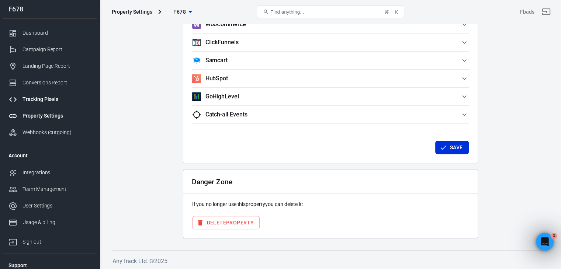
click at [46, 96] on div "Tracking Pixels" at bounding box center [56, 100] width 69 height 8
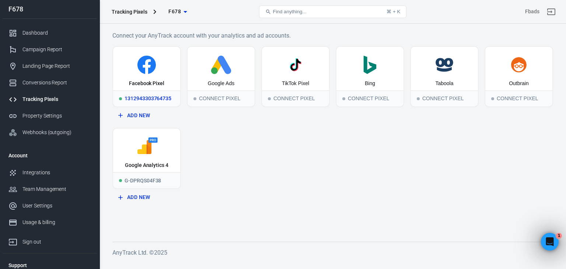
click at [128, 72] on icon at bounding box center [146, 65] width 61 height 18
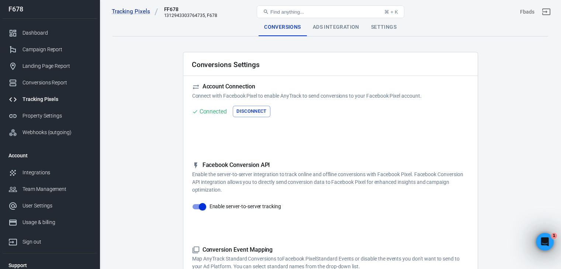
click at [338, 29] on div "Ads Integration" at bounding box center [336, 27] width 58 height 18
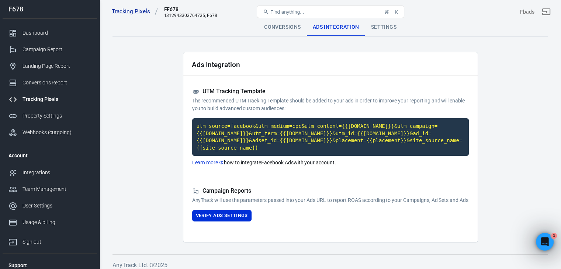
click at [152, 155] on main "Conversions Ads Integration Settings Ads Integration UTM Tracking Template The …" at bounding box center [329, 130] width 435 height 224
click at [379, 31] on div "Settings" at bounding box center [383, 27] width 37 height 18
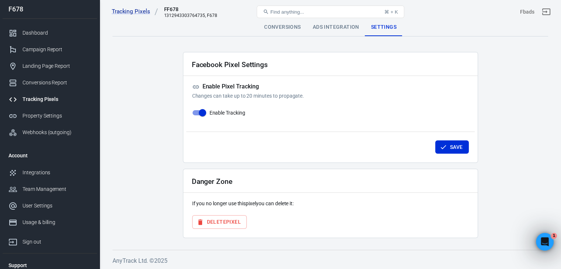
click at [324, 27] on div "Ads Integration" at bounding box center [336, 27] width 58 height 18
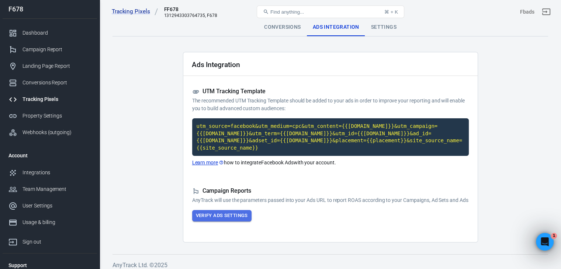
click at [223, 218] on button "Verify Ads Settings" at bounding box center [221, 215] width 59 height 11
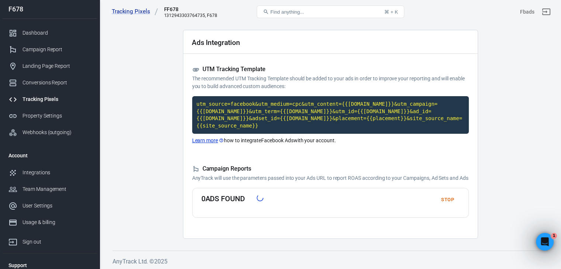
scroll to position [24, 0]
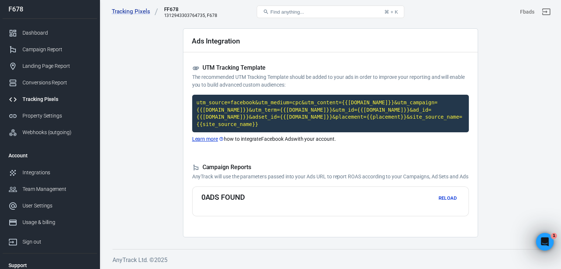
click at [445, 195] on button "Reload" at bounding box center [448, 198] width 24 height 11
click at [444, 195] on button "Stop" at bounding box center [448, 198] width 24 height 11
click at [540, 120] on main "Conversions Ads Integration Settings Ads Integration UTM Tracking Template The …" at bounding box center [329, 116] width 435 height 243
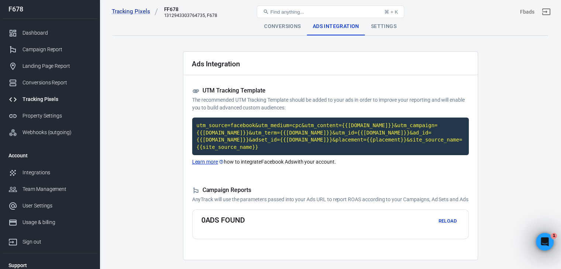
scroll to position [0, 0]
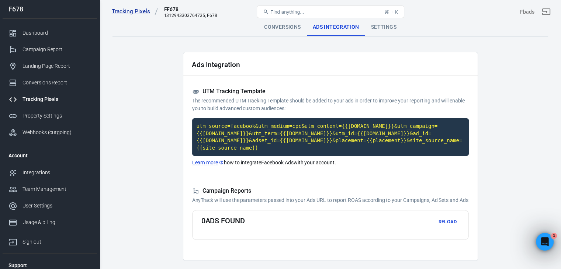
click at [379, 22] on div "Tracking Pixels FF678 1312943303764735, F678 Find anything... ⌘ + K Fbads" at bounding box center [330, 12] width 461 height 24
click at [379, 29] on div "Settings" at bounding box center [383, 27] width 37 height 18
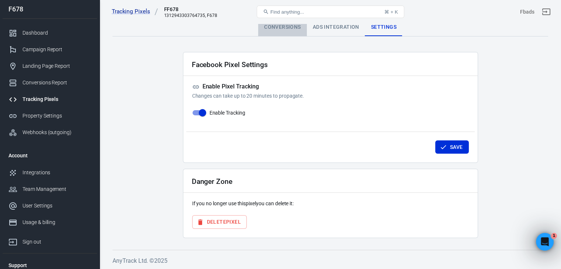
click at [282, 29] on div "Conversions" at bounding box center [282, 27] width 48 height 18
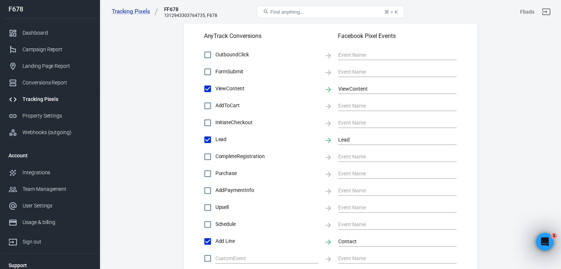
scroll to position [398, 0]
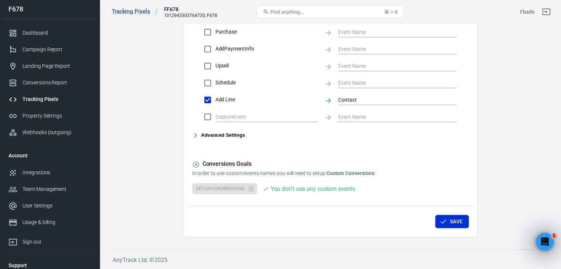
click at [223, 134] on button "Advanced Settings" at bounding box center [218, 135] width 53 height 9
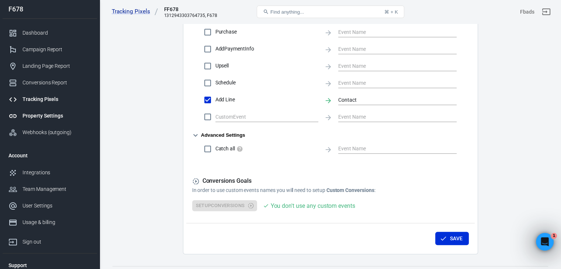
click at [41, 115] on div "Property Settings" at bounding box center [56, 116] width 69 height 8
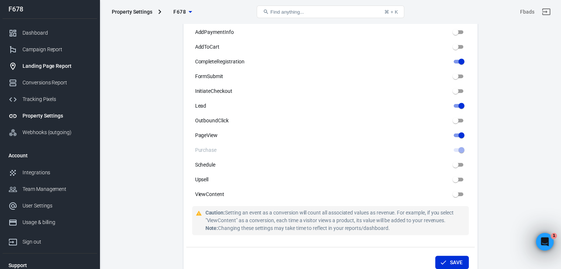
click at [62, 69] on div "Landing Page Report" at bounding box center [56, 66] width 69 height 8
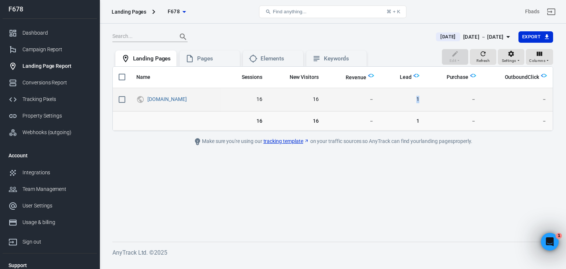
drag, startPoint x: 428, startPoint y: 99, endPoint x: 416, endPoint y: 97, distance: 12.6
click at [416, 97] on tr "[DOMAIN_NAME] 16 16 － 1 － －" at bounding box center [333, 99] width 440 height 23
click at [416, 97] on span "1" at bounding box center [403, 99] width 34 height 7
click at [320, 97] on td "16" at bounding box center [296, 99] width 56 height 23
click at [317, 98] on span "16" at bounding box center [296, 99] width 45 height 7
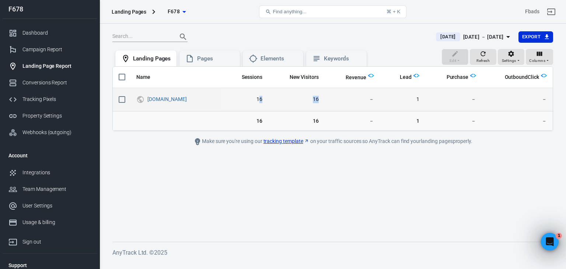
drag, startPoint x: 261, startPoint y: 95, endPoint x: 369, endPoint y: 96, distance: 107.7
click at [361, 96] on tr "[DOMAIN_NAME] 16 16 － 1 － －" at bounding box center [333, 99] width 440 height 23
click at [371, 96] on span "－" at bounding box center [353, 99] width 44 height 7
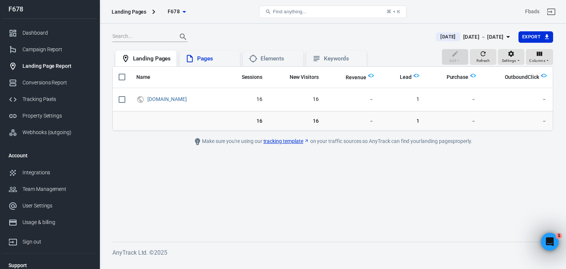
click at [205, 62] on div "Pages" at bounding box center [209, 58] width 49 height 9
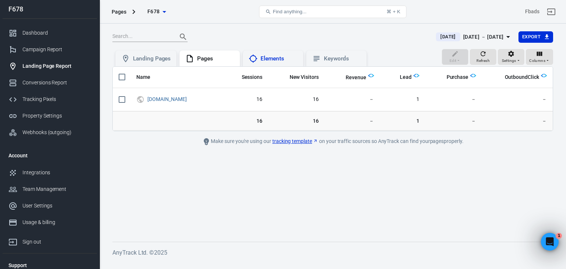
click at [267, 59] on div "Elements" at bounding box center [279, 59] width 37 height 8
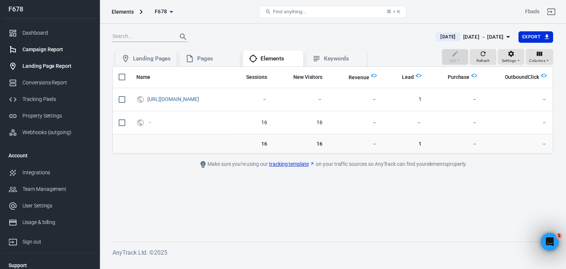
click at [53, 51] on div "Campaign Report" at bounding box center [56, 50] width 69 height 8
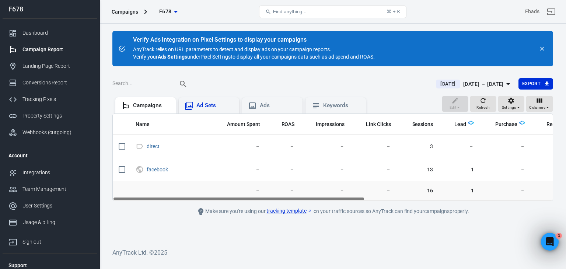
click at [201, 107] on div "Ad Sets" at bounding box center [215, 106] width 37 height 8
click at [270, 108] on div "Ads" at bounding box center [272, 105] width 60 height 16
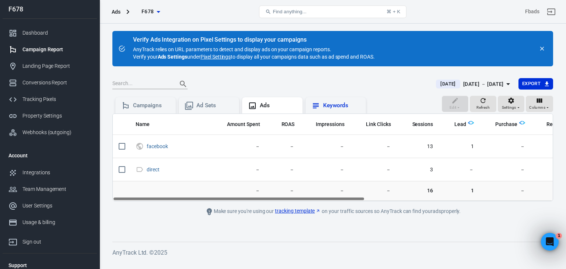
click at [334, 108] on div "Keywords" at bounding box center [341, 106] width 37 height 8
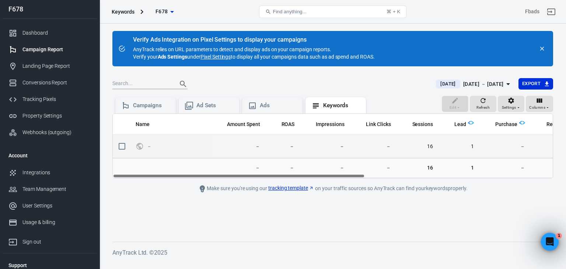
click at [422, 148] on span "16" at bounding box center [418, 146] width 31 height 7
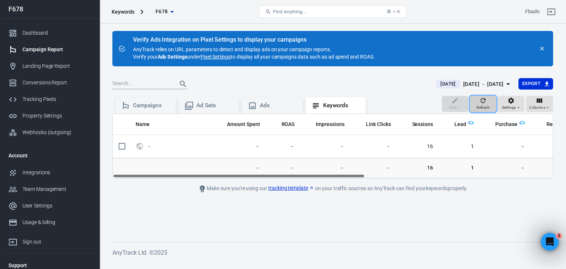
click at [485, 104] on icon "button" at bounding box center [483, 100] width 7 height 7
click at [153, 104] on div "Campaigns" at bounding box center [151, 106] width 37 height 8
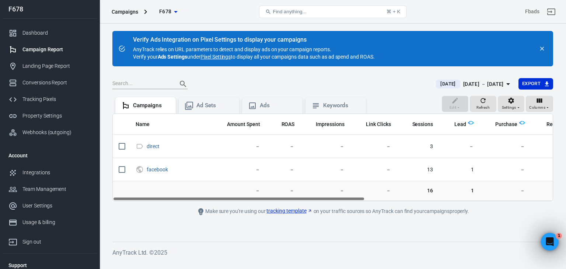
drag, startPoint x: 350, startPoint y: 197, endPoint x: 263, endPoint y: 195, distance: 86.3
click at [263, 195] on div "Name Amount Spent ROAS Impressions Link Clicks Sessions Lead Purchase Revenue A…" at bounding box center [332, 158] width 441 height 88
click at [219, 107] on div "Ad Sets" at bounding box center [215, 106] width 37 height 8
click at [268, 105] on div "Ads" at bounding box center [278, 106] width 37 height 8
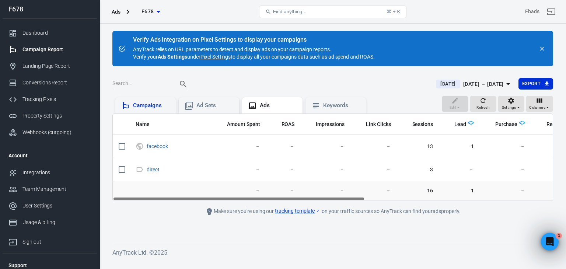
click at [153, 105] on div "Campaigns" at bounding box center [151, 106] width 37 height 8
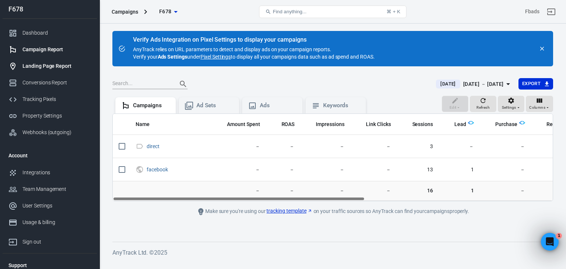
click at [60, 69] on div "Landing Page Report" at bounding box center [56, 66] width 69 height 8
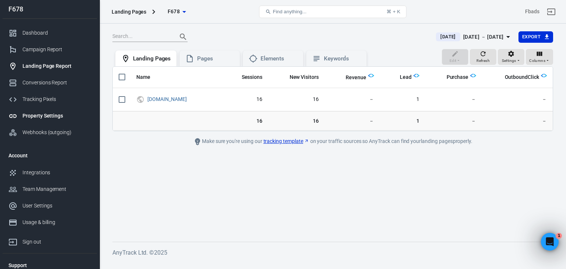
click at [65, 122] on link "Property Settings" at bounding box center [50, 116] width 94 height 17
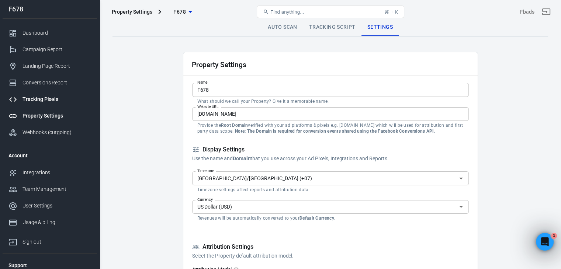
click at [60, 101] on div "Tracking Pixels" at bounding box center [56, 100] width 69 height 8
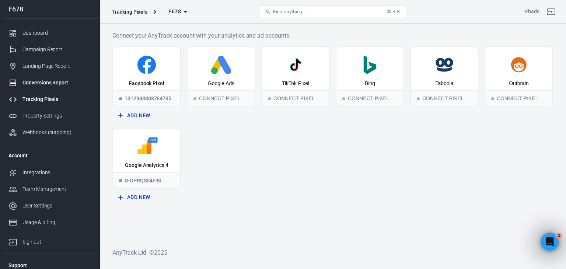
click at [70, 80] on div "Conversions Report" at bounding box center [56, 83] width 69 height 8
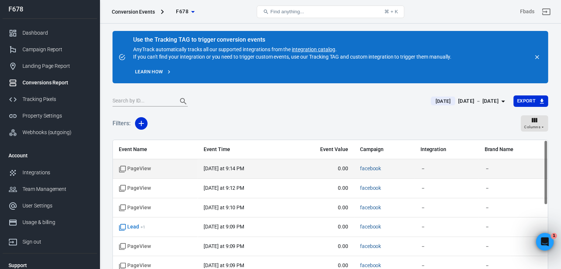
click at [216, 173] on td "[DATE] at 9:14 PM" at bounding box center [242, 169] width 89 height 20
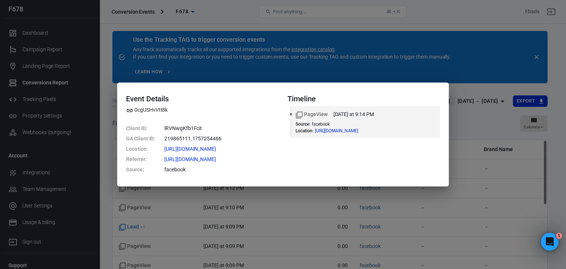
click at [212, 195] on div "Event Details 0cgUSHvVtt8k Client ID : lRVNwgKfb1Fcit GA Client ID : 219865111.…" at bounding box center [283, 134] width 566 height 269
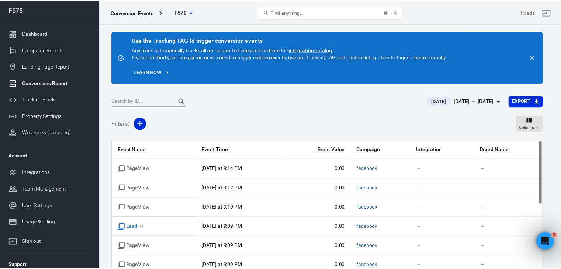
scroll to position [29, 0]
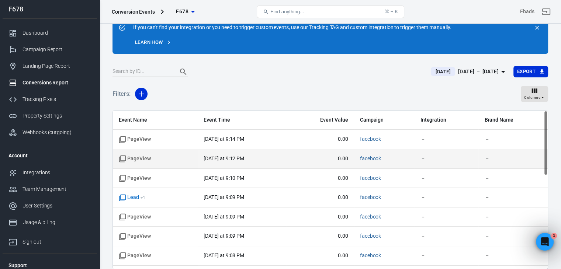
click at [160, 155] on span "PageView" at bounding box center [155, 158] width 73 height 7
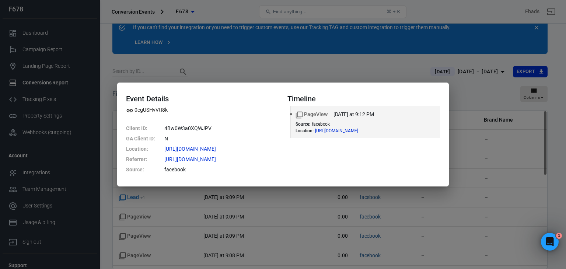
click at [113, 198] on div "Event Details 0cgUSHvVtt8k Client ID : 4Bw0W3a0XQWJPV GA Client ID : N Location…" at bounding box center [283, 134] width 566 height 269
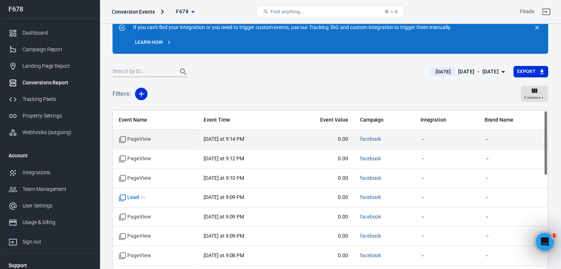
click at [163, 138] on span "PageView" at bounding box center [155, 139] width 73 height 7
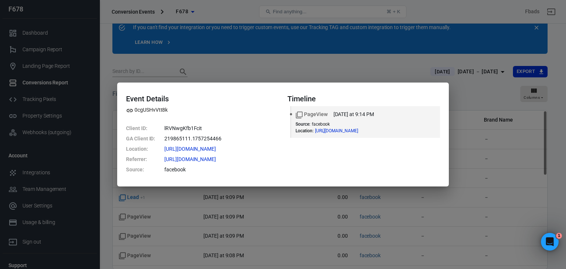
click at [284, 206] on div "Event Details 0cgUSHvVtt8k Client ID : lRVNwgKfb1Fcit GA Client ID : 219865111.…" at bounding box center [283, 134] width 566 height 269
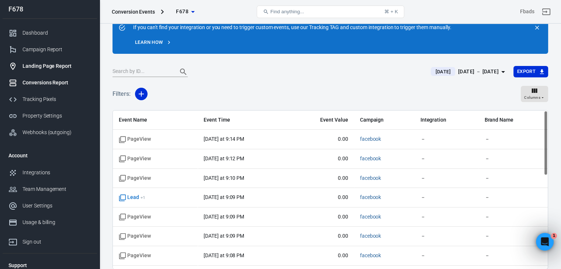
click at [75, 65] on div "Landing Page Report" at bounding box center [56, 66] width 69 height 8
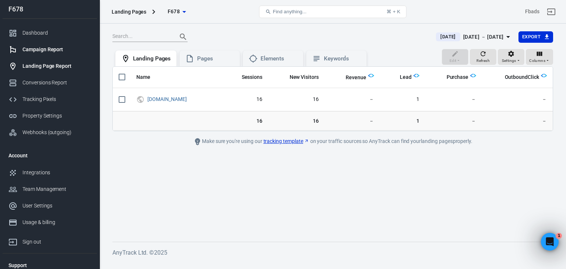
click at [58, 49] on div "Campaign Report" at bounding box center [56, 50] width 69 height 8
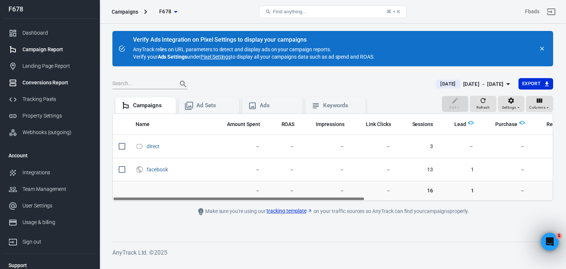
click at [59, 81] on div "Conversions Report" at bounding box center [56, 83] width 69 height 8
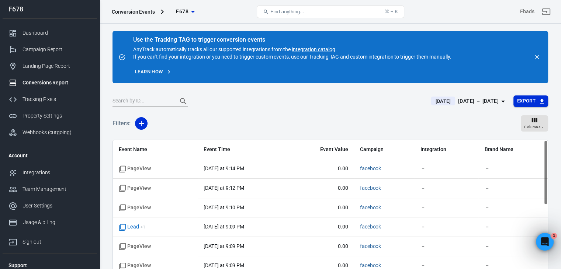
click at [522, 98] on button "Export" at bounding box center [530, 101] width 35 height 11
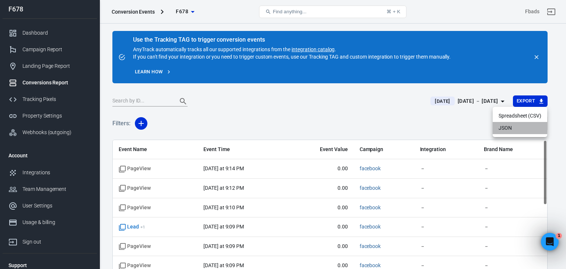
click at [511, 126] on li "JSON" at bounding box center [520, 128] width 55 height 12
